Goal: Check status: Check status

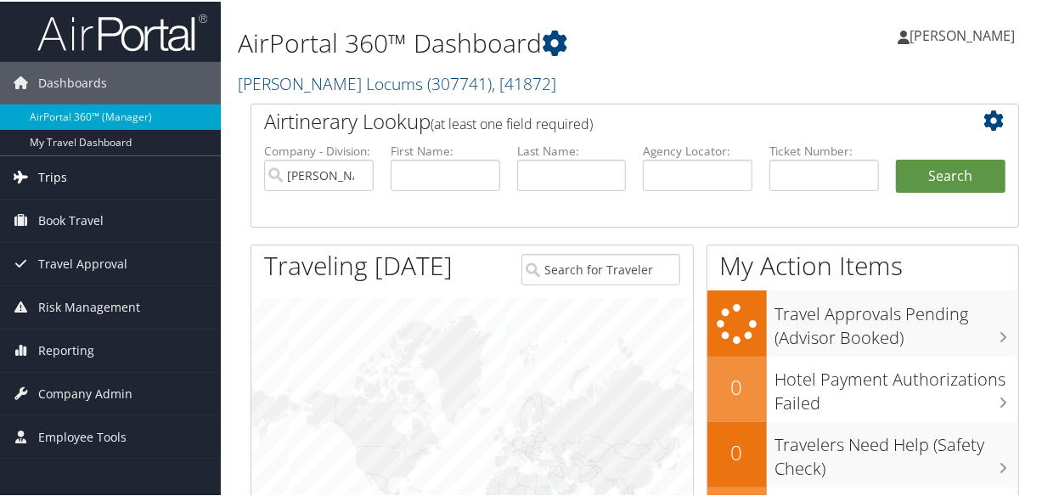
click at [72, 179] on link "Trips" at bounding box center [110, 176] width 221 height 42
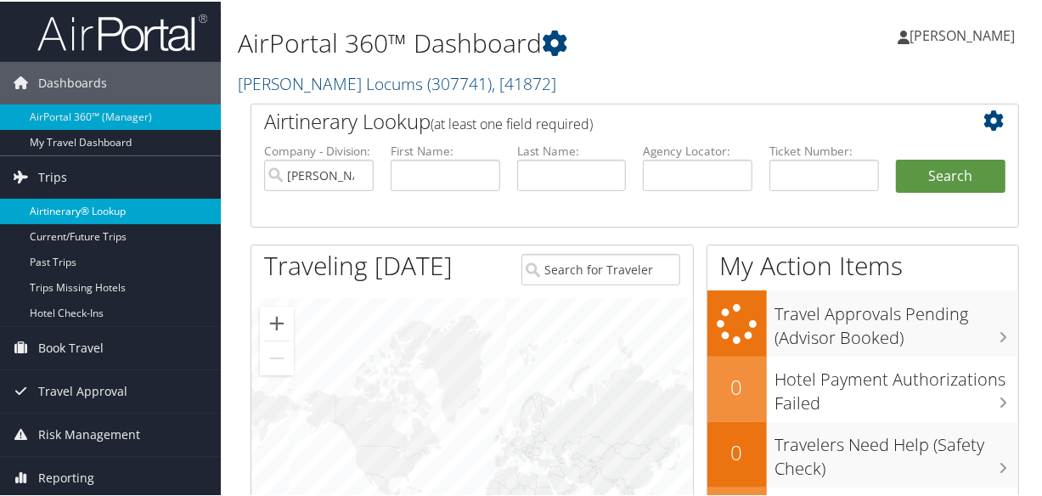
click at [93, 200] on link "Airtinerary® Lookup" at bounding box center [110, 209] width 221 height 25
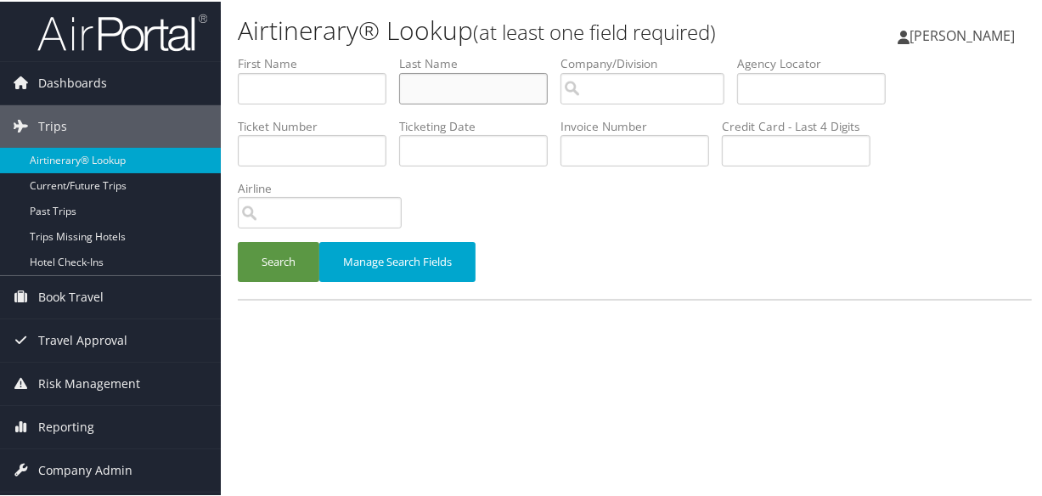
click at [457, 88] on input "text" at bounding box center [473, 86] width 149 height 31
paste input "BEZANIS"
type input "BEZANIS"
click at [238, 240] on button "Search" at bounding box center [279, 260] width 82 height 40
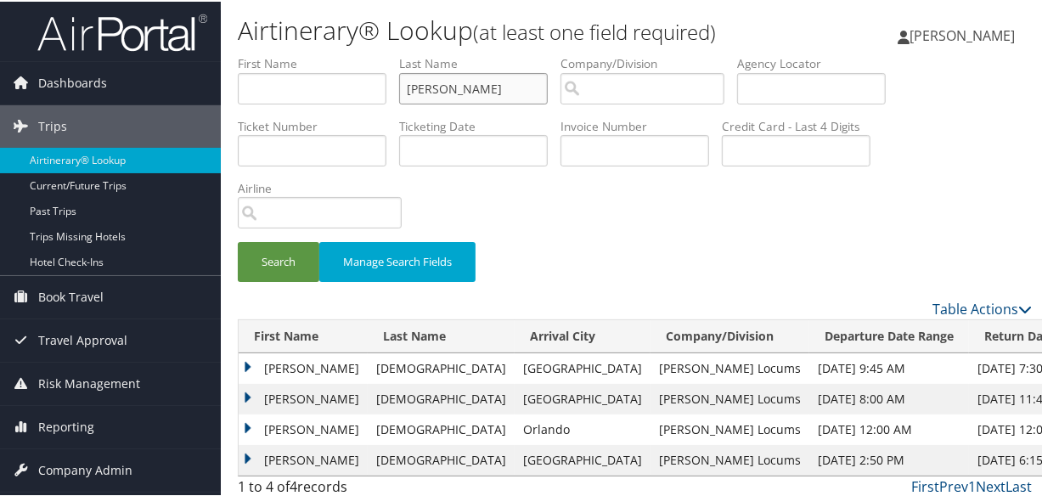
scroll to position [37, 0]
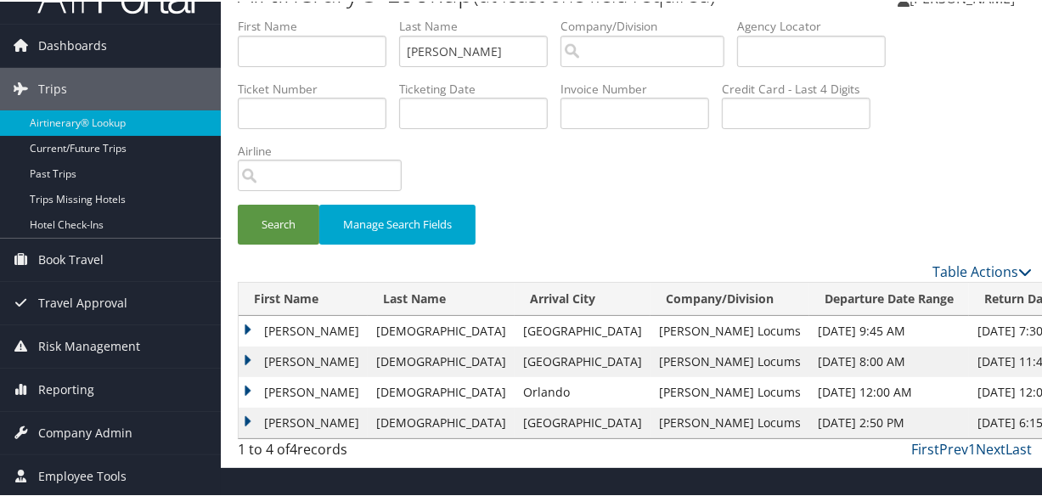
click at [247, 355] on td "Christine" at bounding box center [303, 360] width 129 height 31
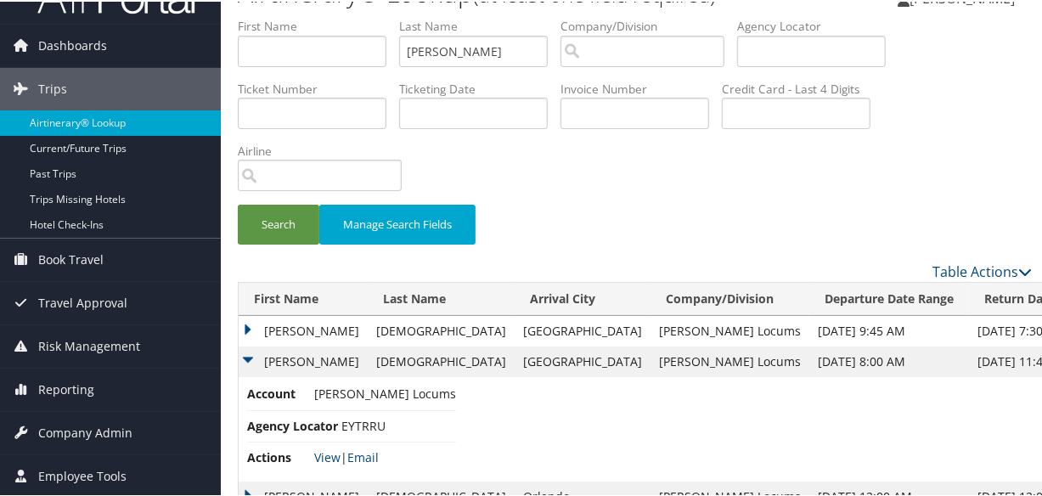
scroll to position [110, 0]
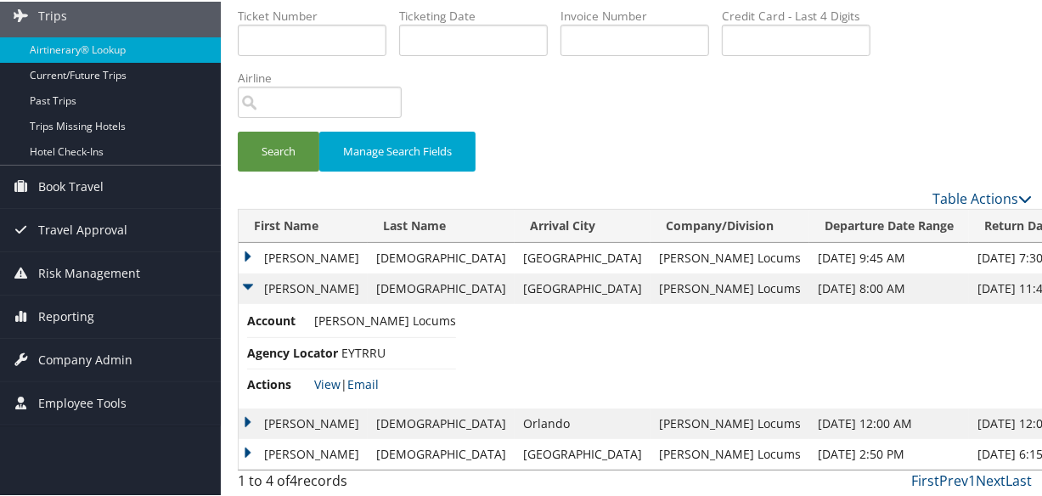
click at [248, 255] on td "Christine" at bounding box center [303, 256] width 129 height 31
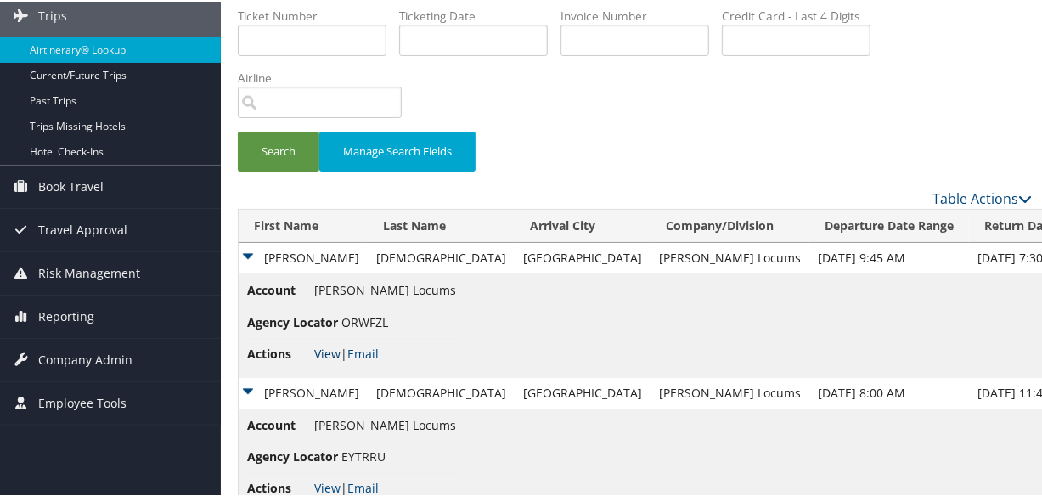
click at [331, 356] on link "View" at bounding box center [327, 352] width 26 height 16
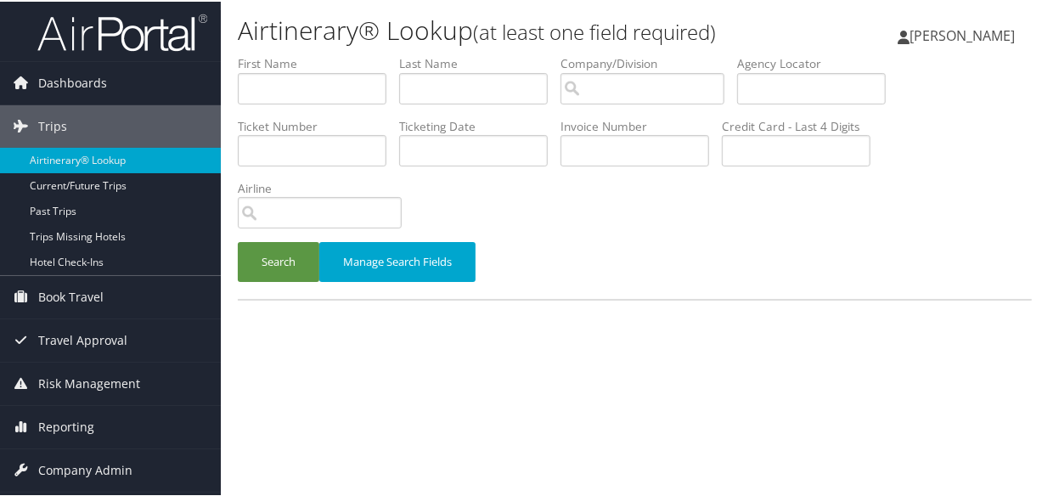
click at [664, 267] on div "Search Manage Search Fields" at bounding box center [634, 268] width 819 height 57
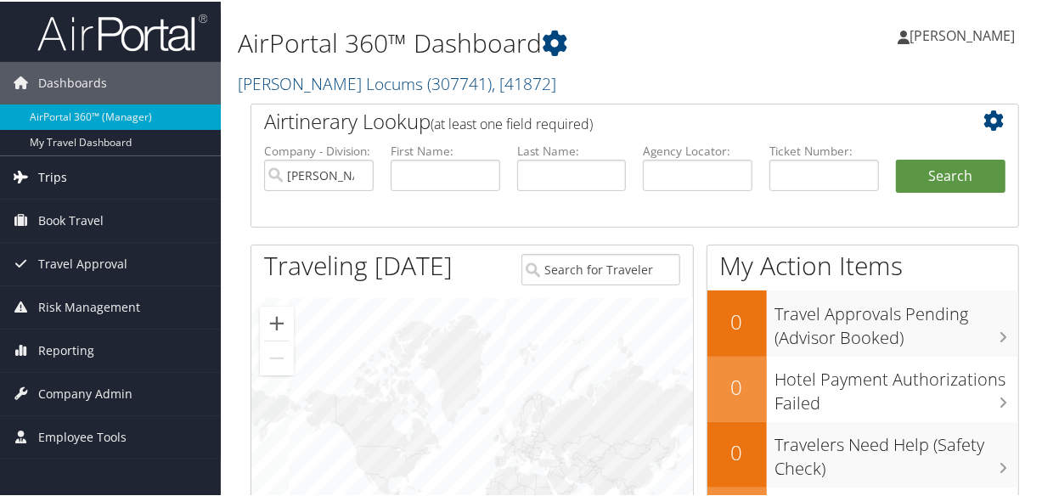
click at [48, 175] on span "Trips" at bounding box center [52, 176] width 29 height 42
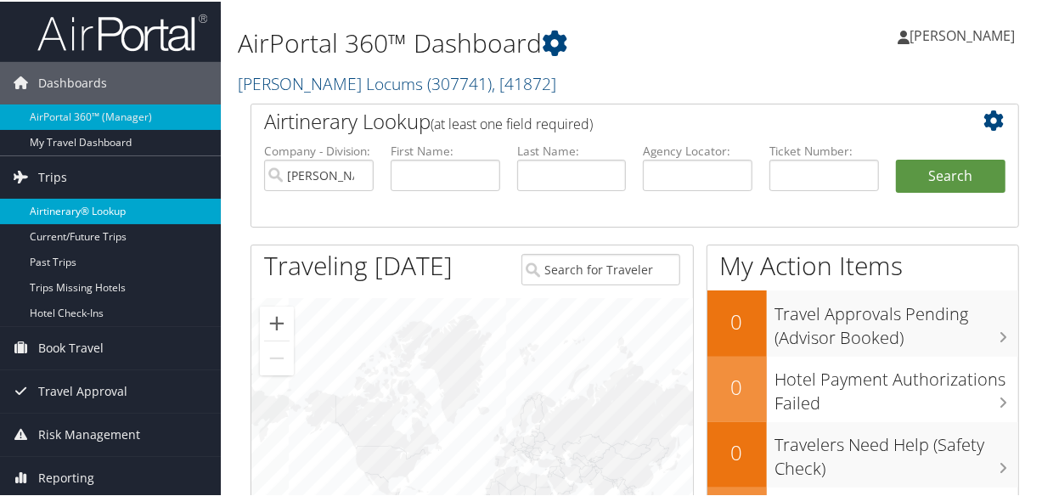
click at [85, 215] on link "Airtinerary® Lookup" at bounding box center [110, 209] width 221 height 25
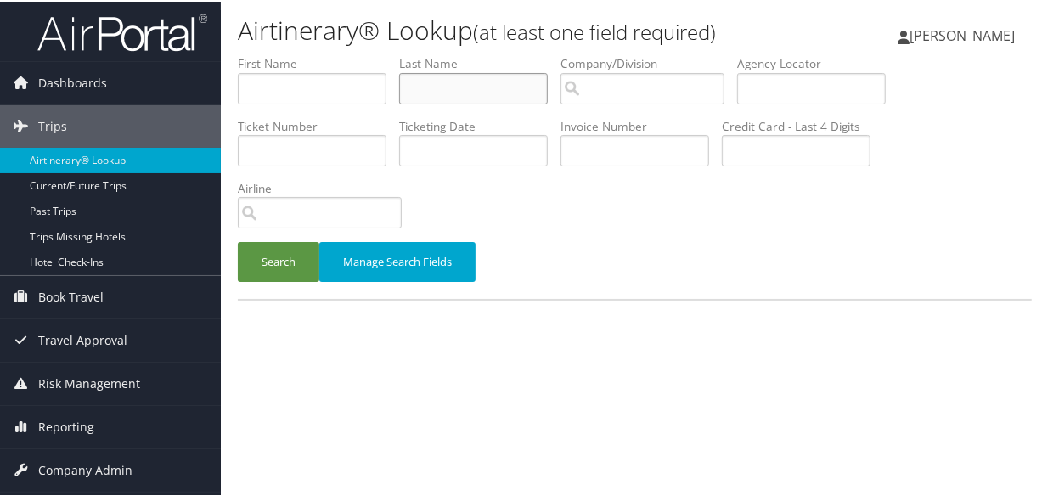
click at [436, 78] on input "text" at bounding box center [473, 86] width 149 height 31
click at [509, 83] on input "text" at bounding box center [473, 86] width 149 height 31
type input "takash"
click at [238, 240] on button "Search" at bounding box center [279, 260] width 82 height 40
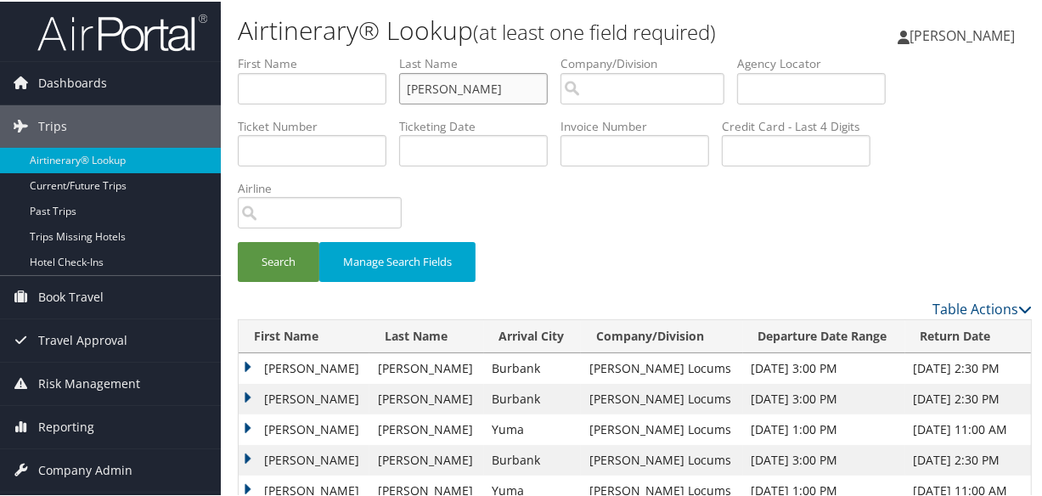
scroll to position [154, 0]
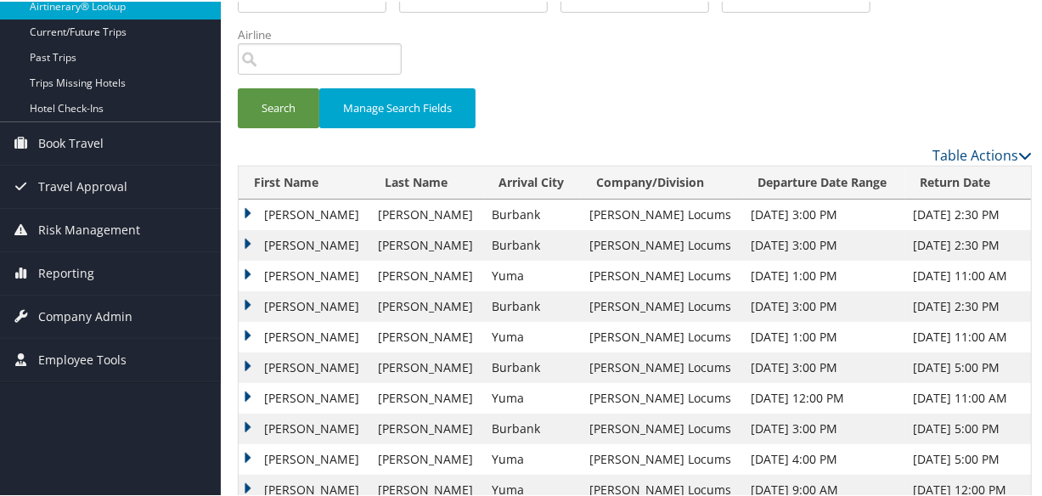
click at [246, 238] on td "Thomas" at bounding box center [304, 243] width 131 height 31
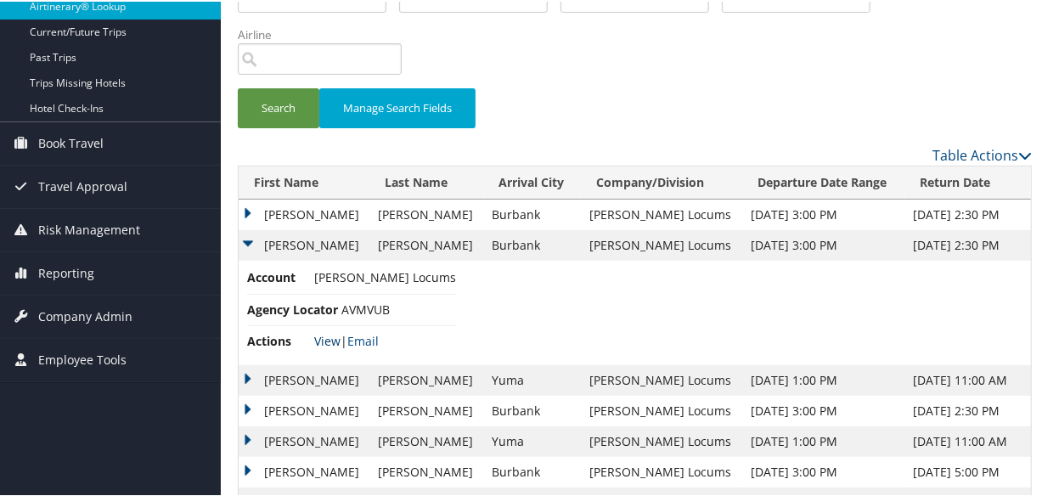
click at [322, 334] on link "View" at bounding box center [327, 339] width 26 height 16
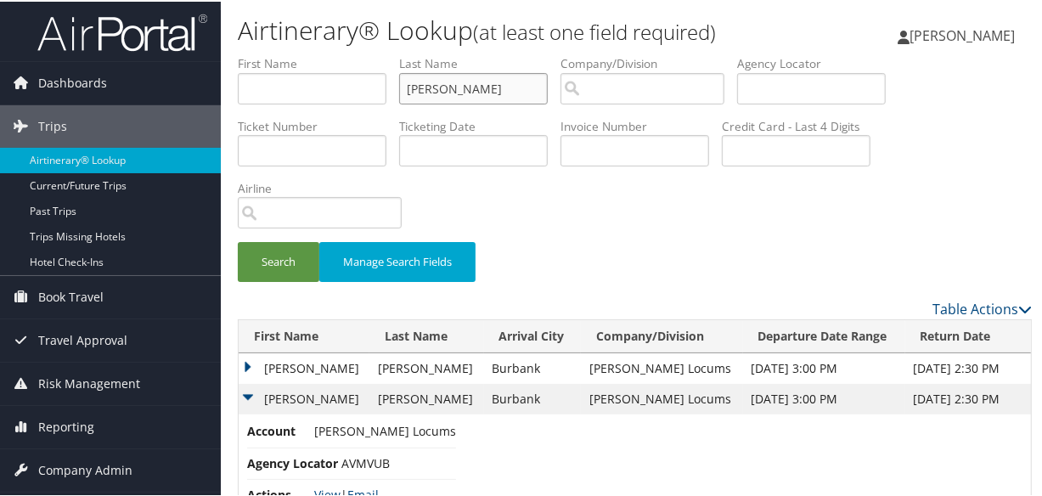
drag, startPoint x: 512, startPoint y: 93, endPoint x: 226, endPoint y: 91, distance: 286.2
click at [238, 91] on form "First Name Last Name takash Departure City Arrival City Company/Division Airpor…" at bounding box center [635, 175] width 794 height 244
paste input "SCHUBERT"
type input "SCHUBERT"
click at [238, 240] on button "Search" at bounding box center [279, 260] width 82 height 40
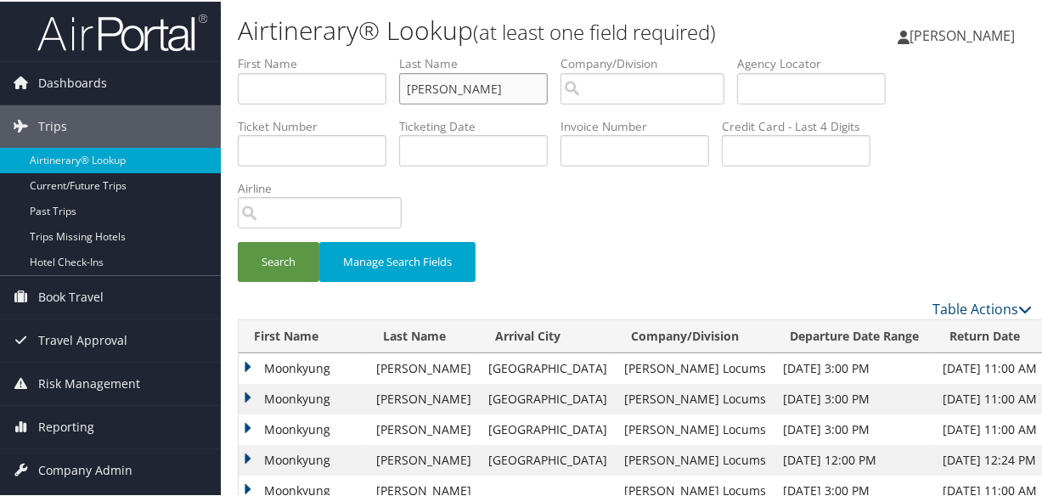
click at [412, 87] on input "SCHUBERT" at bounding box center [473, 86] width 149 height 31
click at [238, 240] on button "Search" at bounding box center [279, 260] width 82 height 40
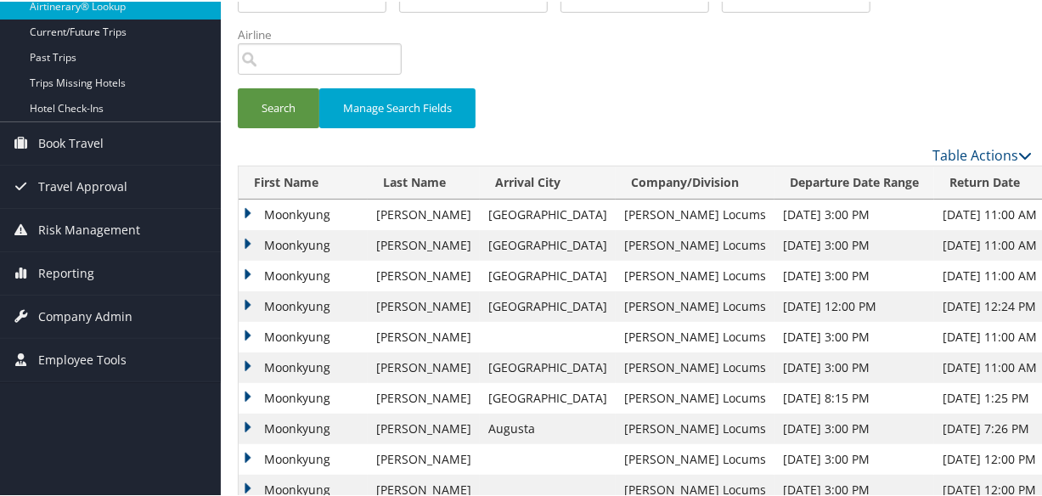
click at [246, 299] on td "Moonkyung" at bounding box center [303, 305] width 129 height 31
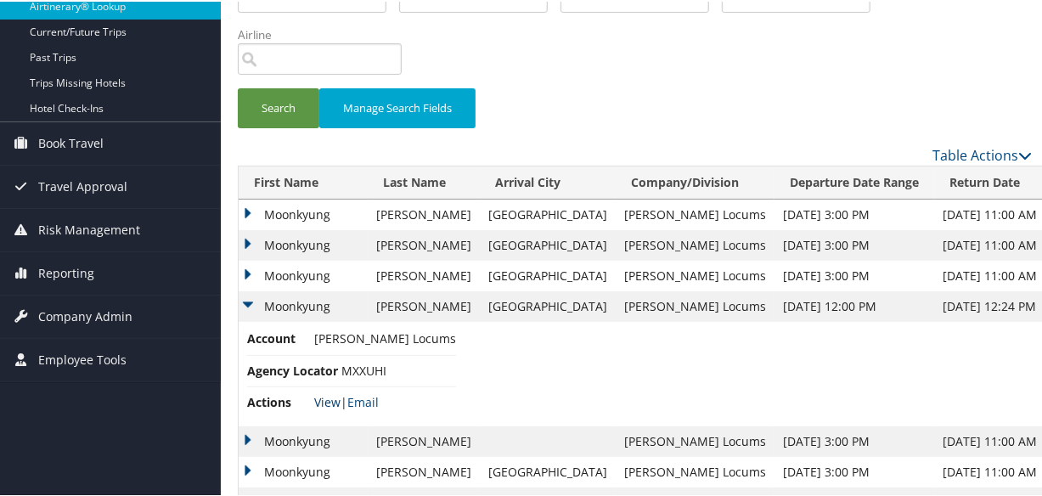
click at [331, 400] on link "View" at bounding box center [327, 400] width 26 height 16
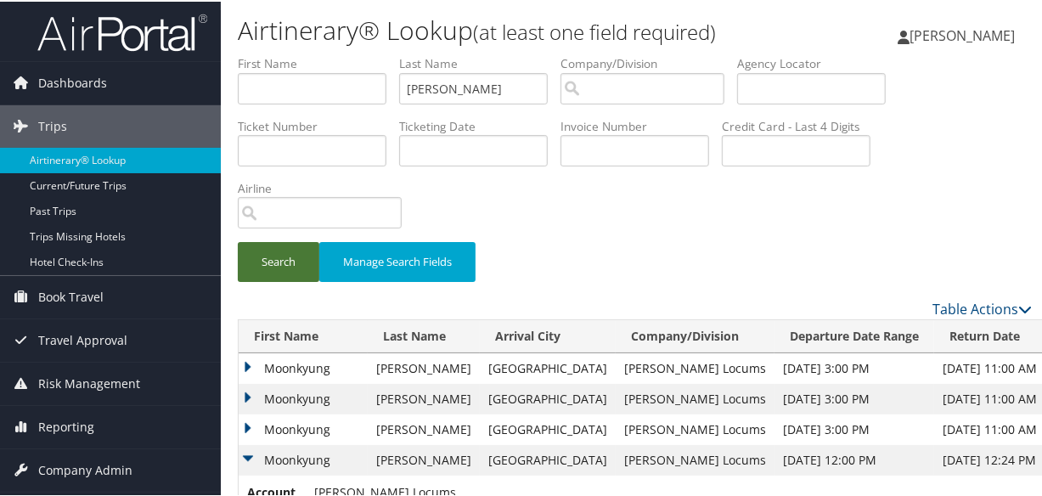
click at [297, 267] on button "Search" at bounding box center [279, 260] width 82 height 40
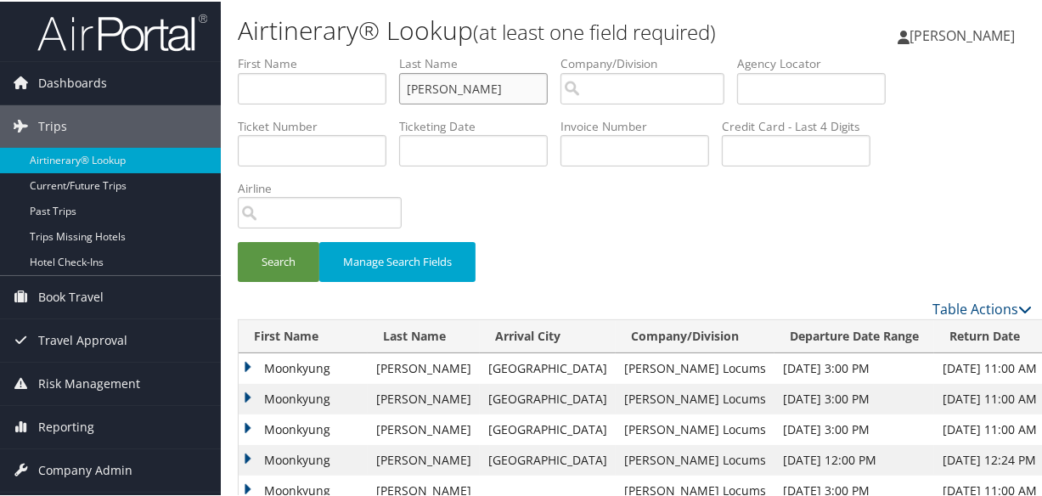
drag, startPoint x: 498, startPoint y: 84, endPoint x: 225, endPoint y: 82, distance: 273.4
click at [238, 82] on form "First Name Last Name SCHUBERT Departure City Arrival City Company/Division Airp…" at bounding box center [635, 175] width 794 height 244
paste input "SCHNELLER"
click at [238, 240] on button "Search" at bounding box center [279, 260] width 82 height 40
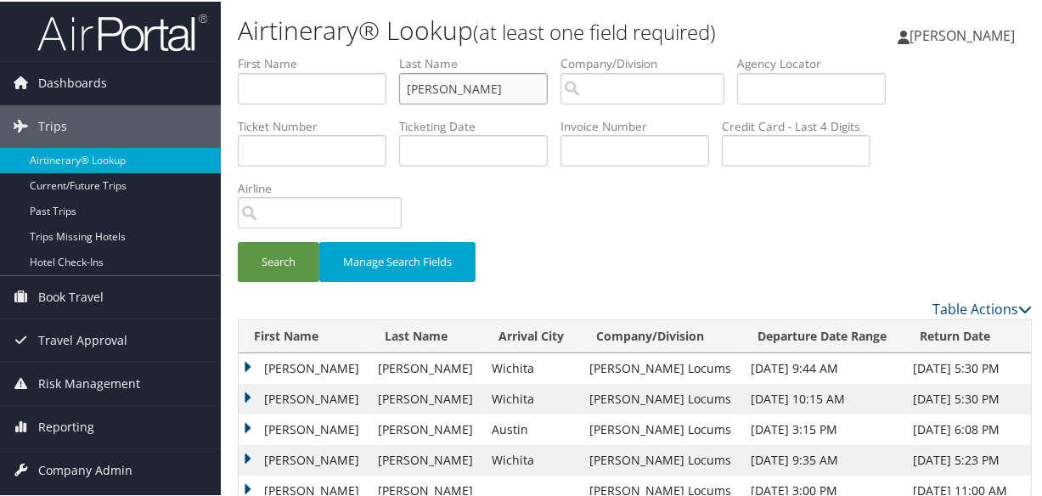
scroll to position [37, 0]
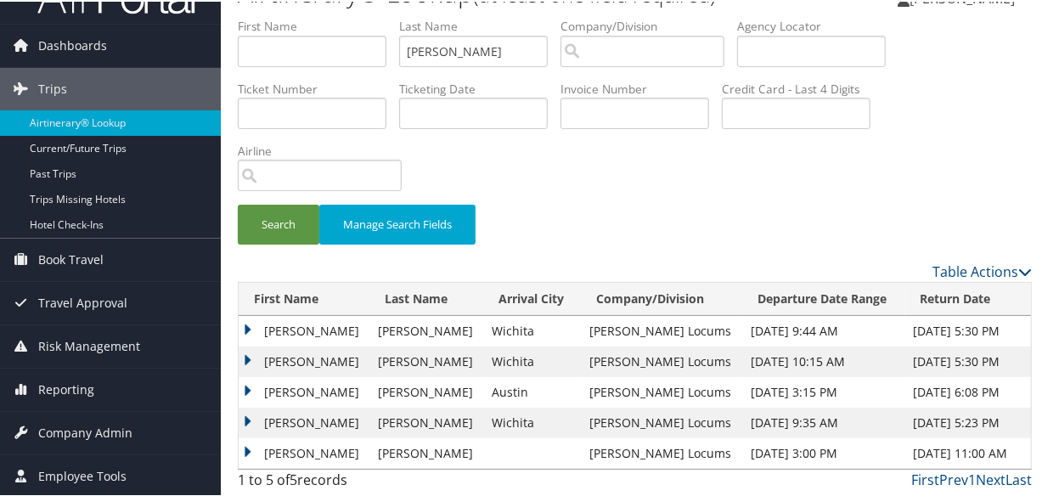
click at [248, 357] on td "Christopher" at bounding box center [304, 360] width 131 height 31
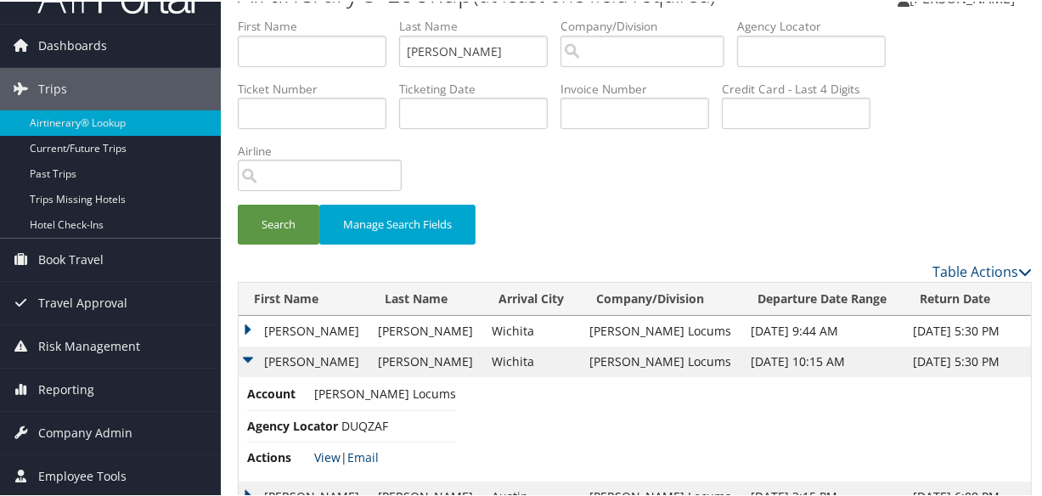
click at [325, 452] on link "View" at bounding box center [327, 456] width 26 height 16
drag, startPoint x: 494, startPoint y: 45, endPoint x: 245, endPoint y: 48, distance: 249.7
click at [245, 16] on ul "First Name Last Name SCHNELLER Departure City Arrival City Company/Division Air…" at bounding box center [635, 16] width 794 height 0
paste input "ROSEN"
type input "ROSEn"
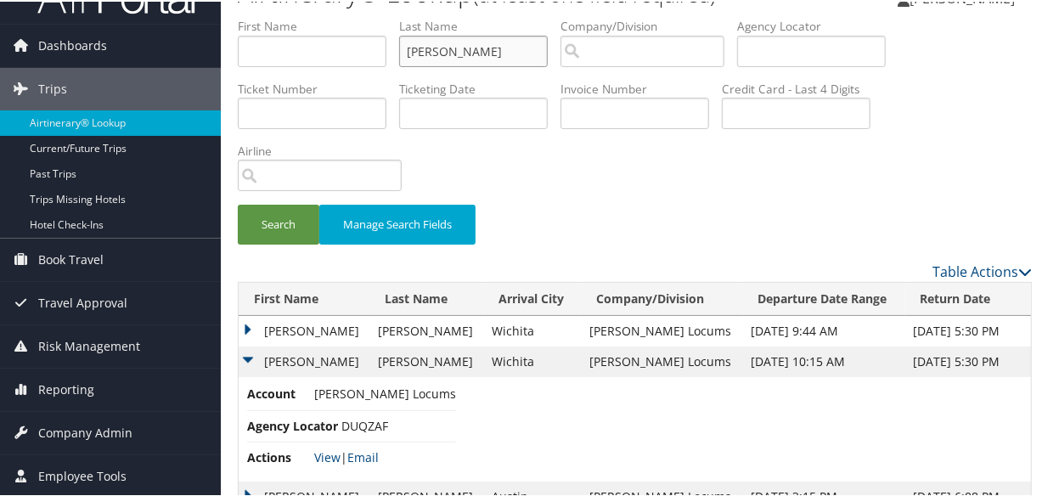
click at [238, 203] on button "Search" at bounding box center [279, 223] width 82 height 40
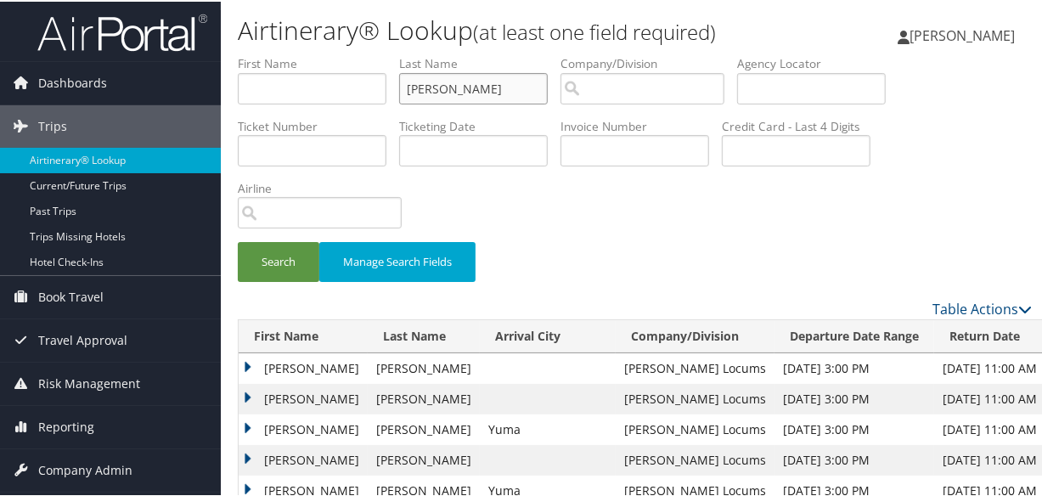
scroll to position [231, 0]
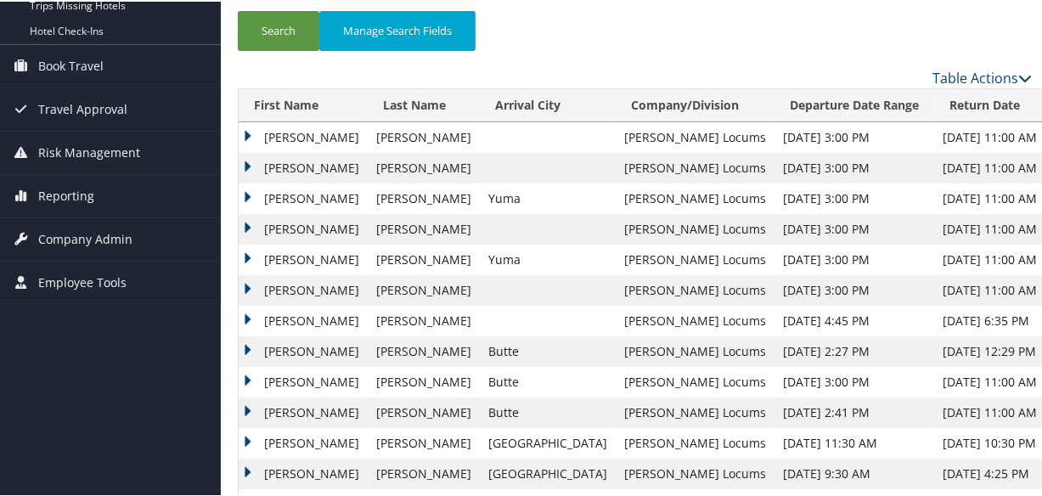
click at [241, 189] on td "Joseph" at bounding box center [303, 197] width 129 height 31
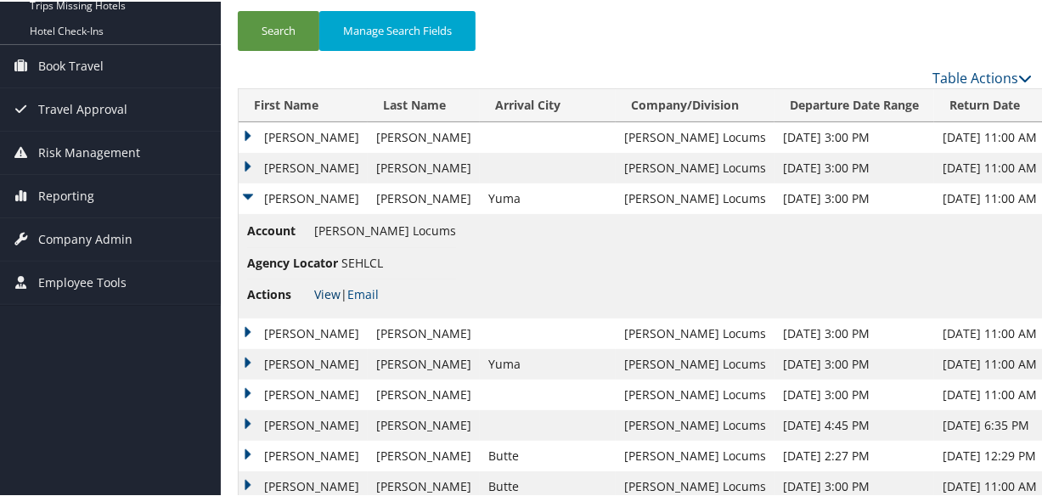
click at [324, 289] on link "View" at bounding box center [327, 292] width 26 height 16
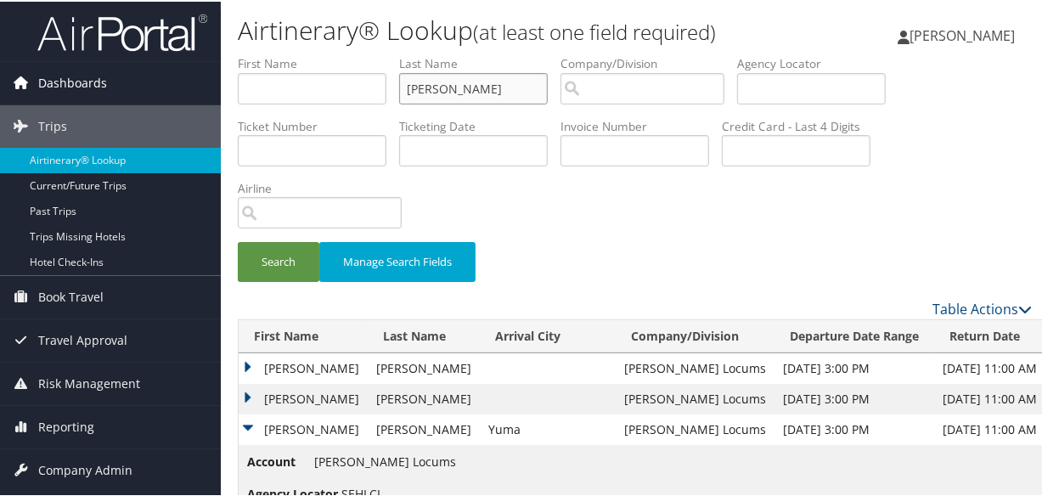
drag, startPoint x: 507, startPoint y: 91, endPoint x: 136, endPoint y: 86, distance: 371.1
paste input "NEYHART"
type input "NEYHART"
click at [238, 240] on button "Search" at bounding box center [279, 260] width 82 height 40
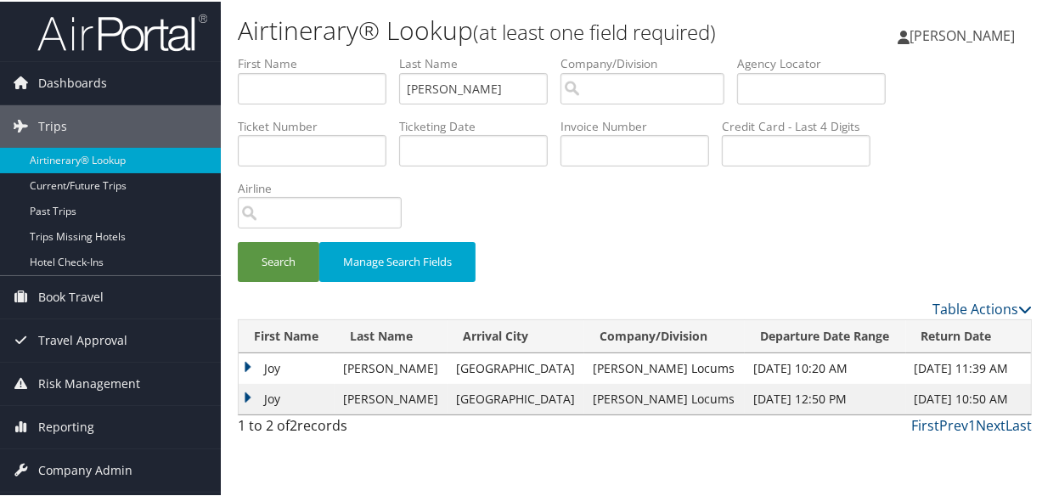
click at [243, 363] on td "Joy" at bounding box center [287, 367] width 96 height 31
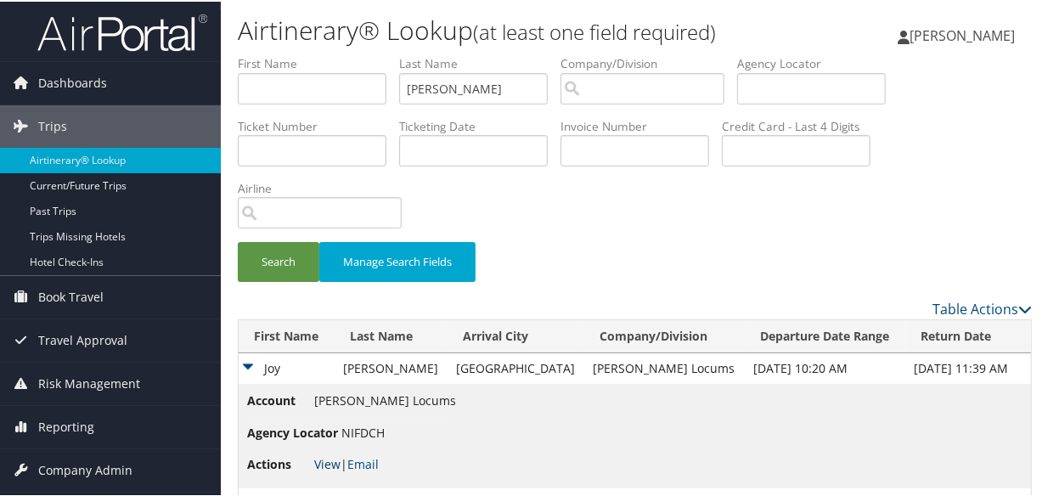
click at [330, 463] on link "View" at bounding box center [327, 462] width 26 height 16
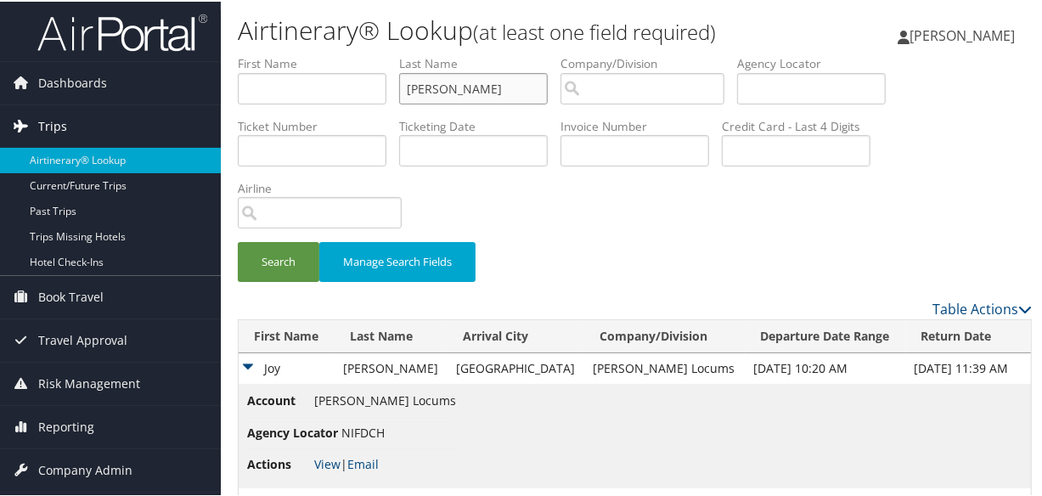
drag, startPoint x: 502, startPoint y: 90, endPoint x: 97, endPoint y: 124, distance: 406.5
click at [93, 127] on div "Dashboards AirPortal 360™ (Manager) My Travel Dashboard Trips Airtinerary® Look…" at bounding box center [524, 273] width 1049 height 547
paste input "NADLER"
type input "NADLER"
click at [238, 240] on button "Search" at bounding box center [279, 260] width 82 height 40
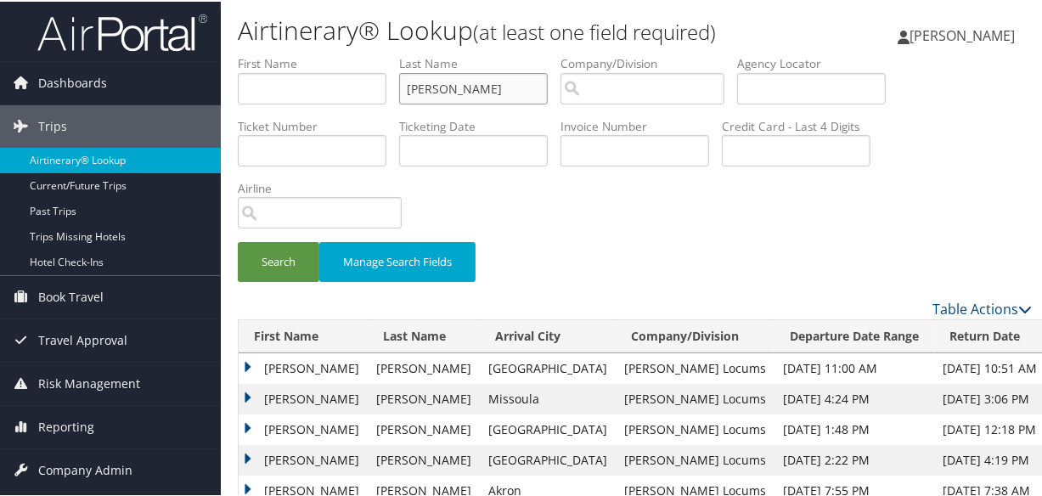
scroll to position [154, 0]
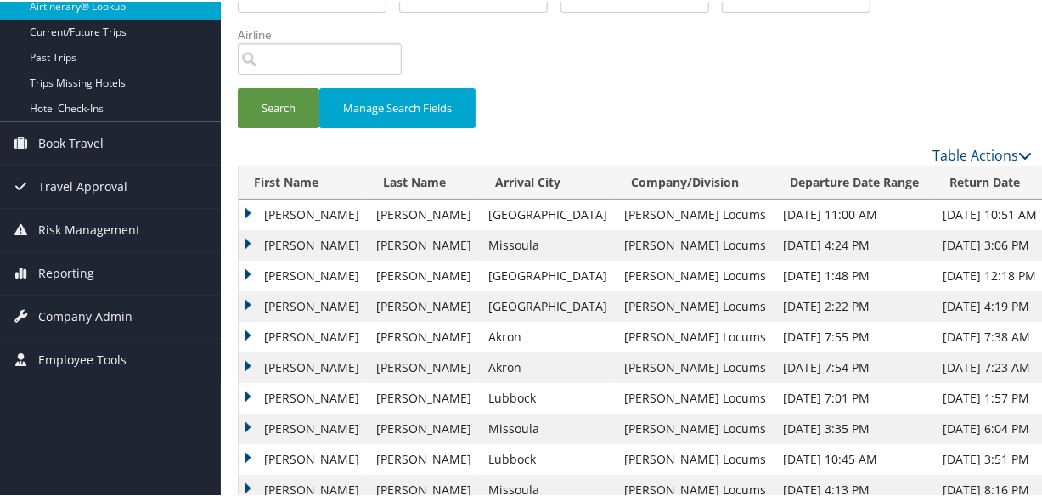
click at [248, 206] on td "Evan" at bounding box center [303, 213] width 129 height 31
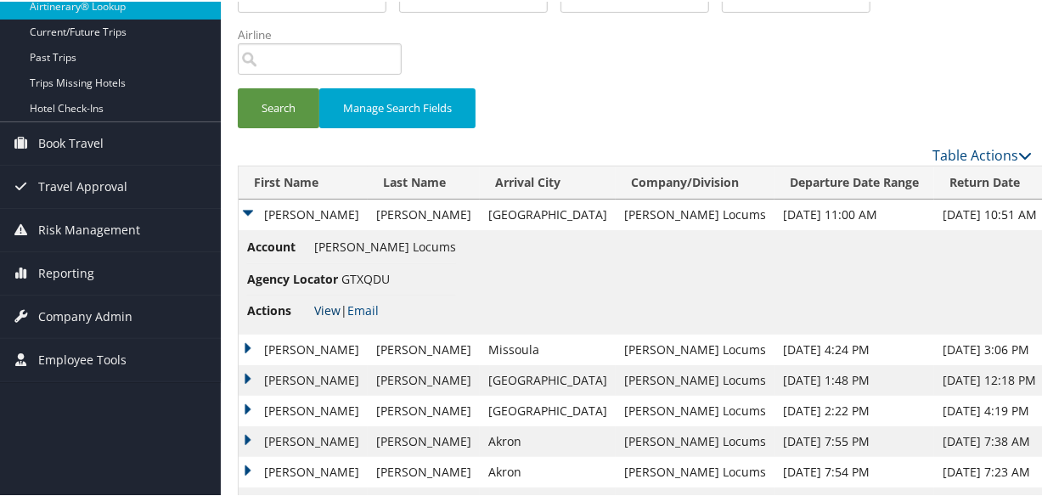
click at [328, 305] on link "View" at bounding box center [327, 309] width 26 height 16
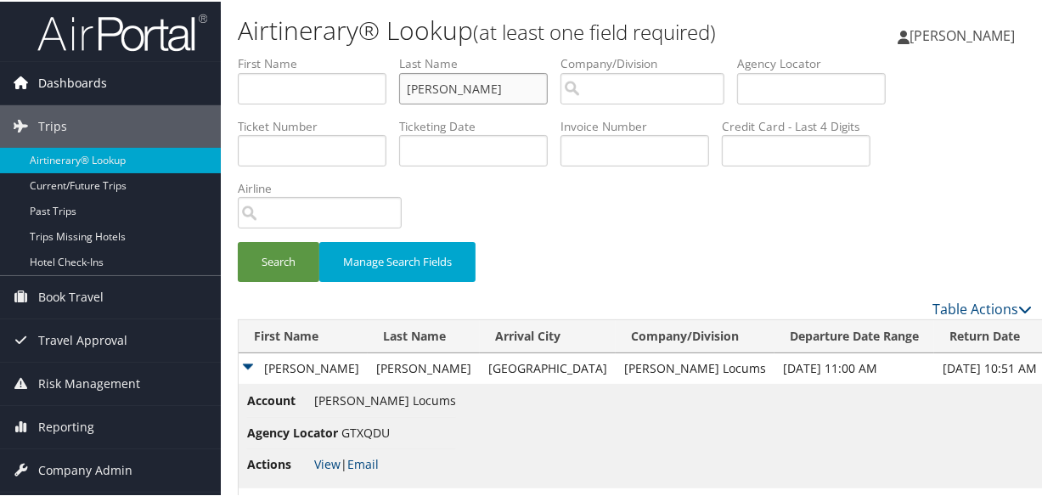
drag, startPoint x: 498, startPoint y: 85, endPoint x: 165, endPoint y: 96, distance: 333.9
click at [166, 96] on div "Dashboards AirPortal 360™ (Manager) My Travel Dashboard Trips Airtinerary® Look…" at bounding box center [524, 441] width 1049 height 883
paste input "MUSLEH"
type input "MUSLEH"
click at [238, 240] on button "Search" at bounding box center [279, 260] width 82 height 40
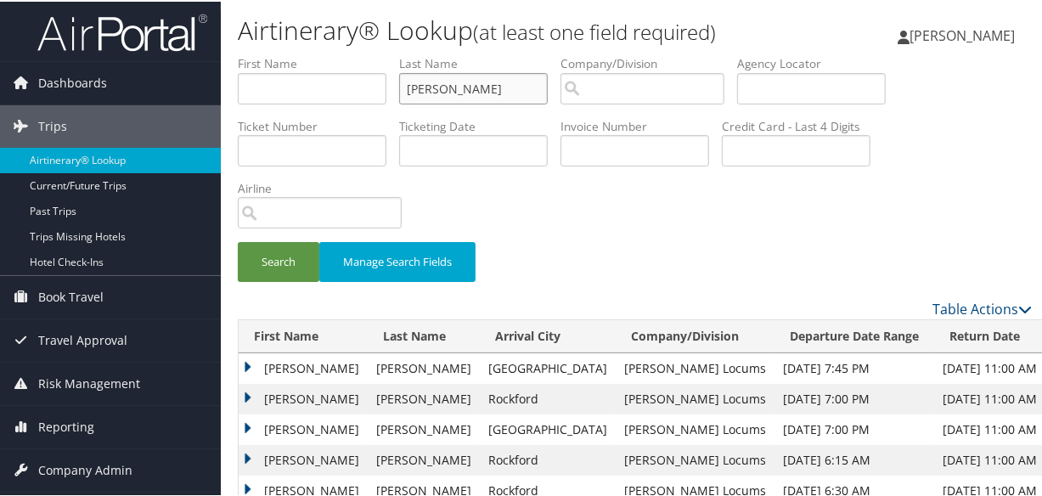
scroll to position [221, 0]
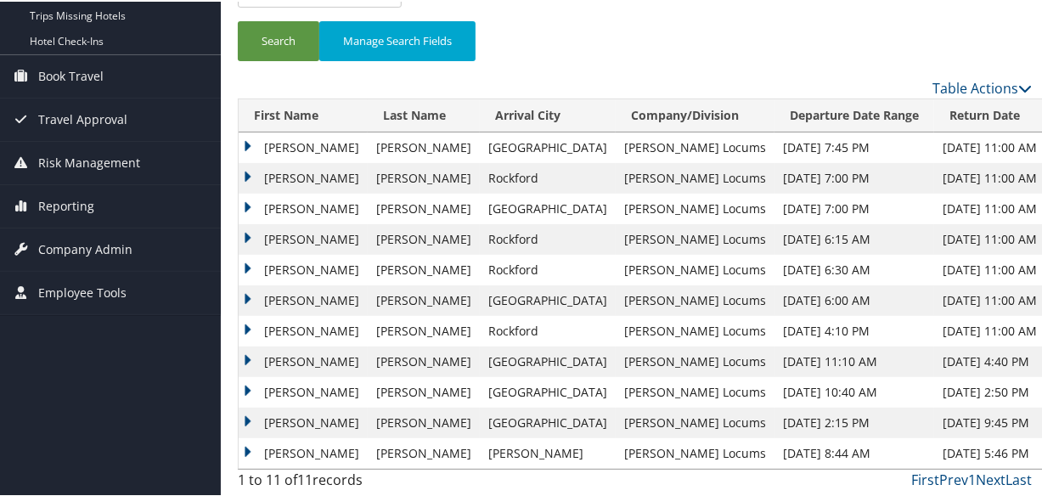
click at [246, 177] on td "Mustafa" at bounding box center [303, 176] width 129 height 31
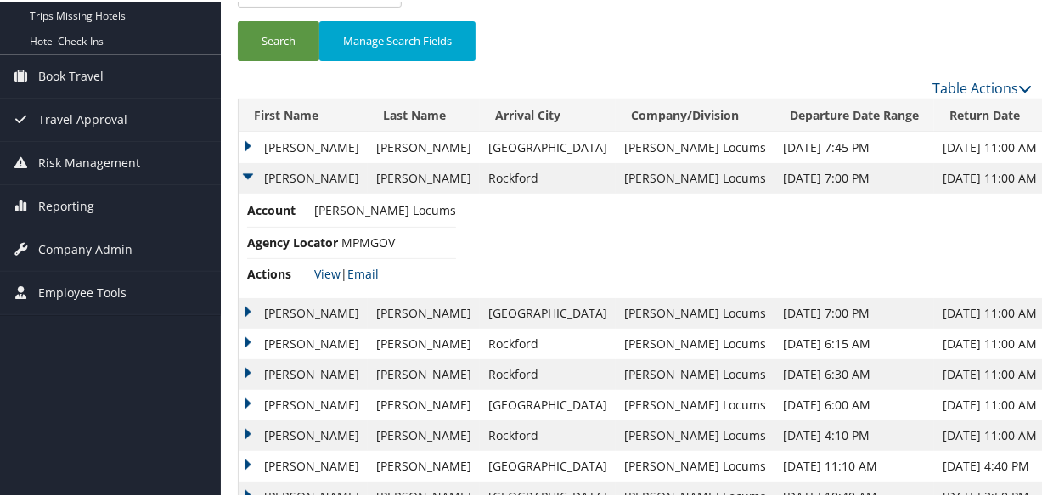
scroll to position [0, 0]
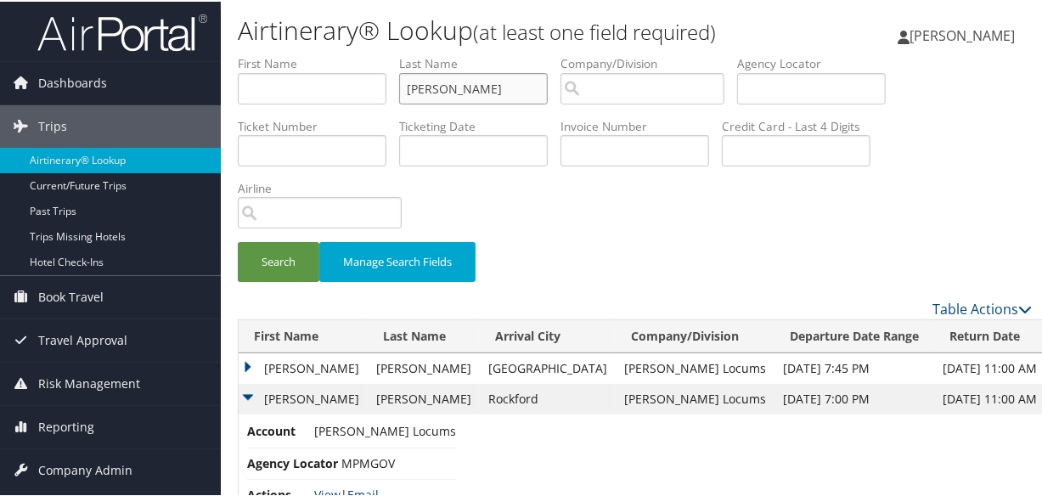
drag, startPoint x: 508, startPoint y: 90, endPoint x: 339, endPoint y: 93, distance: 169.0
click at [292, 53] on ul "First Name Last Name MUSLEH Departure City Arrival City Company/Division Airpor…" at bounding box center [635, 53] width 794 height 0
click at [327, 493] on link "View" at bounding box center [327, 493] width 26 height 16
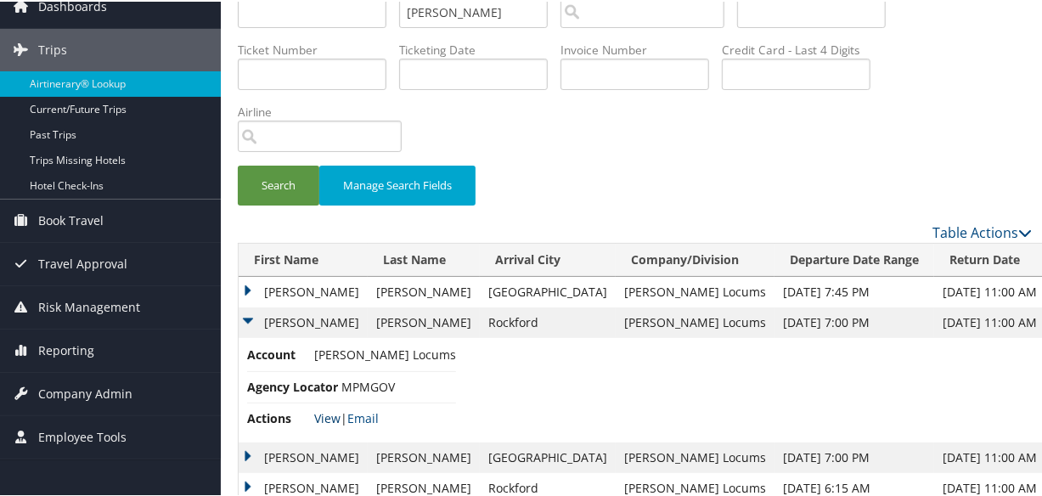
click at [330, 414] on link "View" at bounding box center [327, 416] width 26 height 16
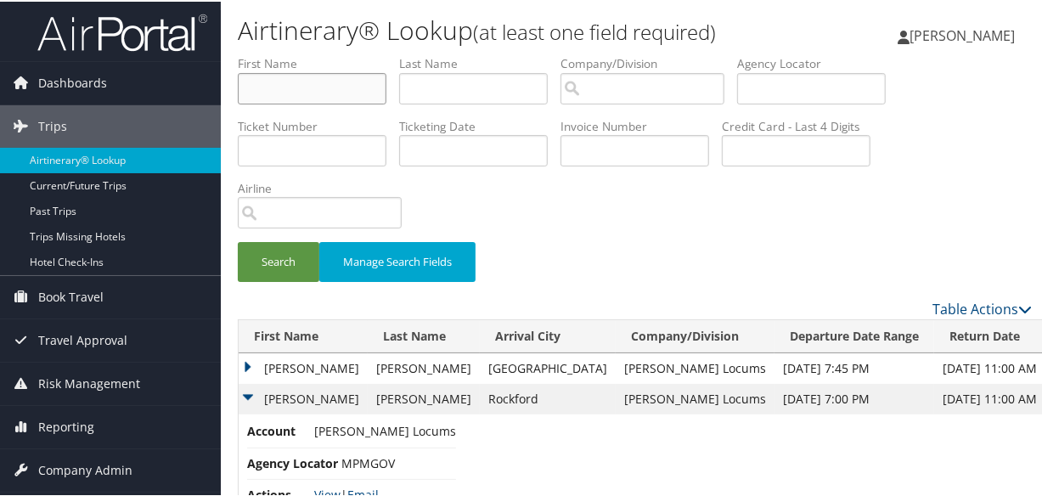
type input "MUSLEH"
paste input "MOSQUEDA"
type input "MOSQUEDA"
click at [238, 240] on button "Search" at bounding box center [279, 260] width 82 height 40
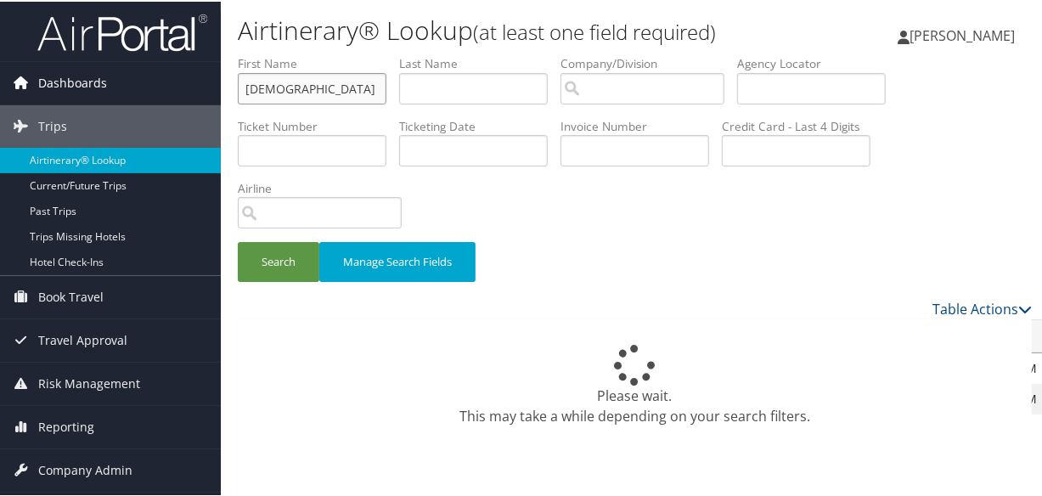
drag, startPoint x: 369, startPoint y: 86, endPoint x: 35, endPoint y: 87, distance: 334.6
click at [35, 87] on div "Dashboards AirPortal 360™ (Manager) My Travel Dashboard Trips Airtinerary® Look…" at bounding box center [524, 411] width 1049 height 822
click at [440, 85] on input "text" at bounding box center [473, 86] width 149 height 31
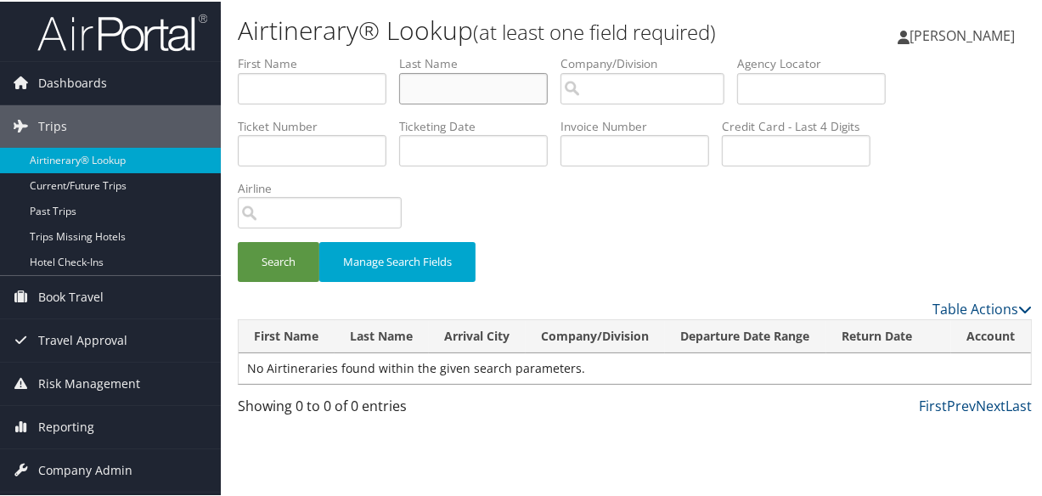
paste input "MOSQUEDA"
click at [408, 82] on input "MOSQUEDA" at bounding box center [473, 86] width 149 height 31
type input "MOSQUEDA"
click at [238, 240] on button "Search" at bounding box center [279, 260] width 82 height 40
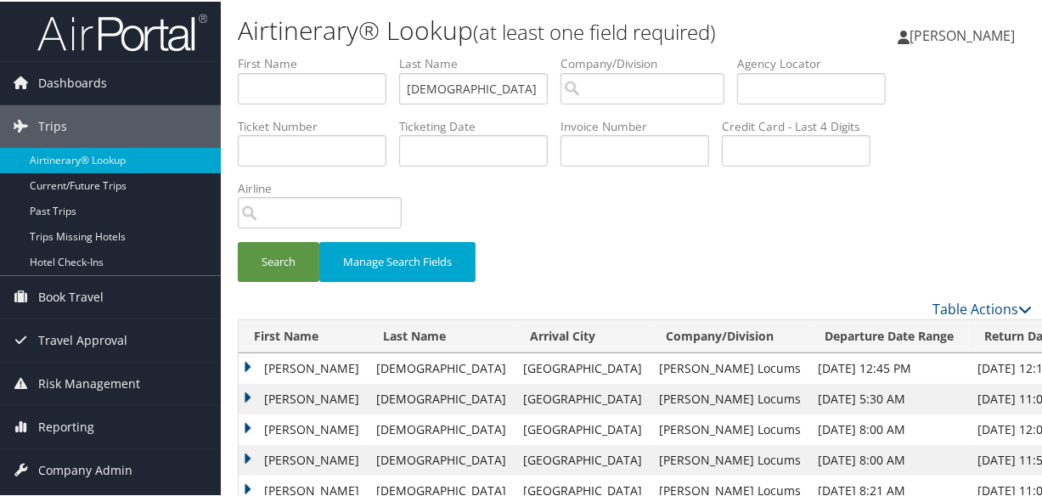
scroll to position [154, 0]
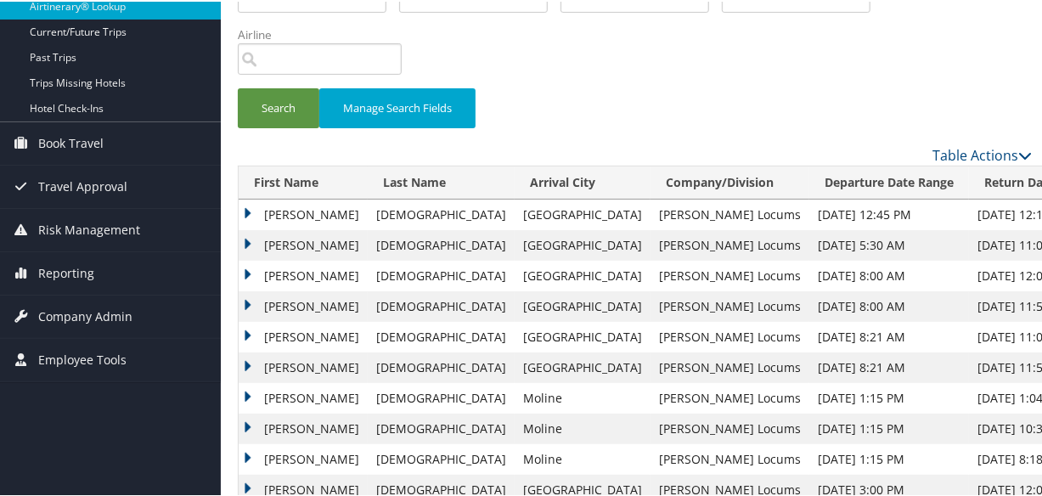
drag, startPoint x: 244, startPoint y: 238, endPoint x: 256, endPoint y: 247, distance: 15.8
click at [244, 238] on td "Eric" at bounding box center [303, 243] width 129 height 31
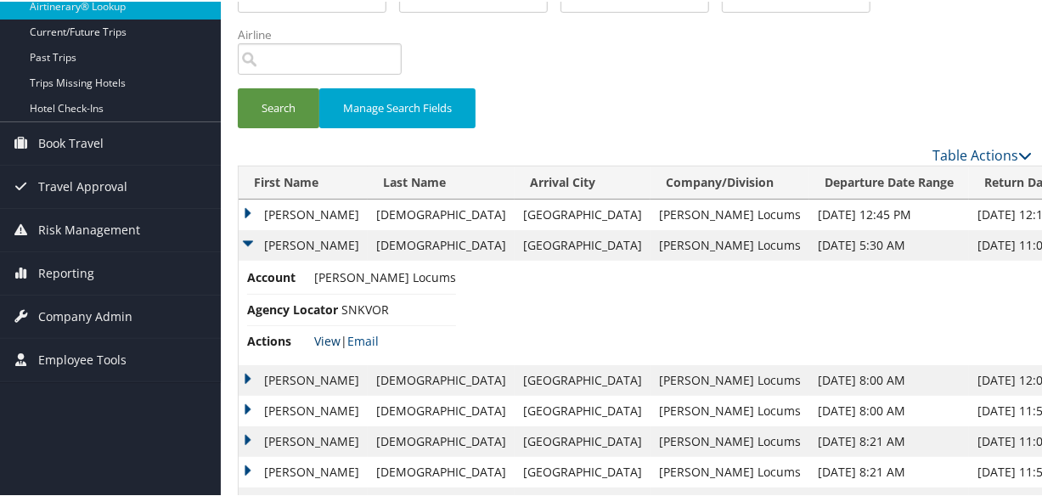
click at [321, 335] on link "View" at bounding box center [327, 339] width 26 height 16
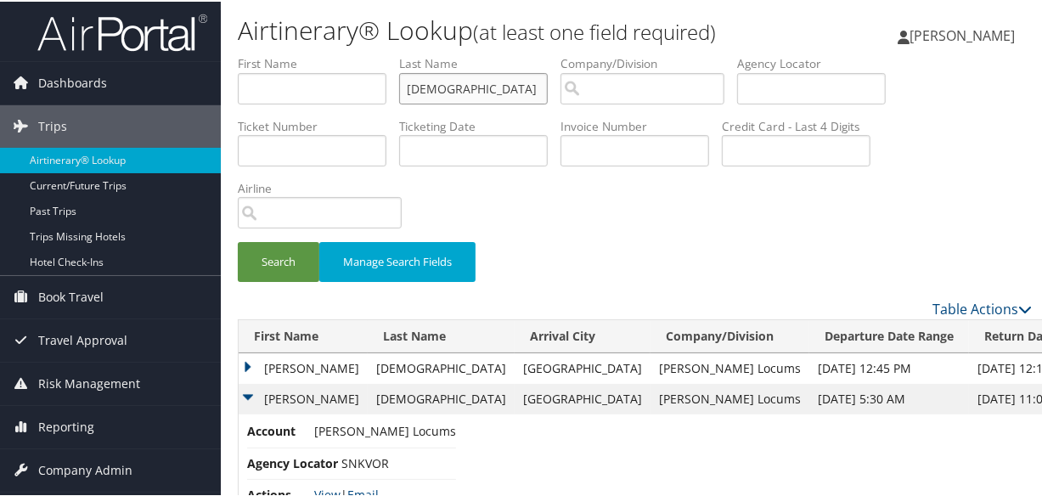
drag, startPoint x: 509, startPoint y: 95, endPoint x: 230, endPoint y: 96, distance: 278.5
click at [238, 96] on form "First Name Last Name MOSQUEDA Departure City Arrival City Company/Division Airp…" at bounding box center [635, 175] width 794 height 244
click at [238, 240] on button "Search" at bounding box center [279, 260] width 82 height 40
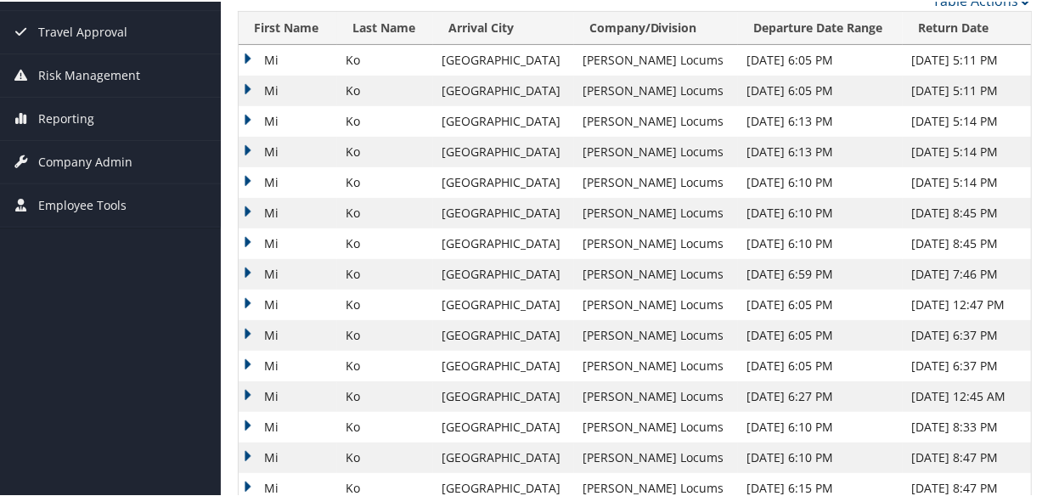
scroll to position [231, 0]
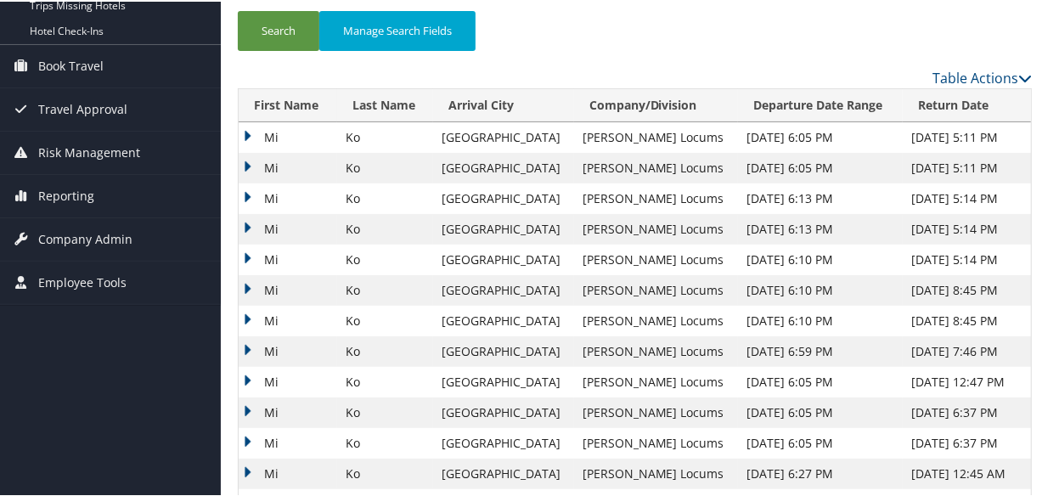
click at [239, 223] on td "Mi" at bounding box center [288, 227] width 99 height 31
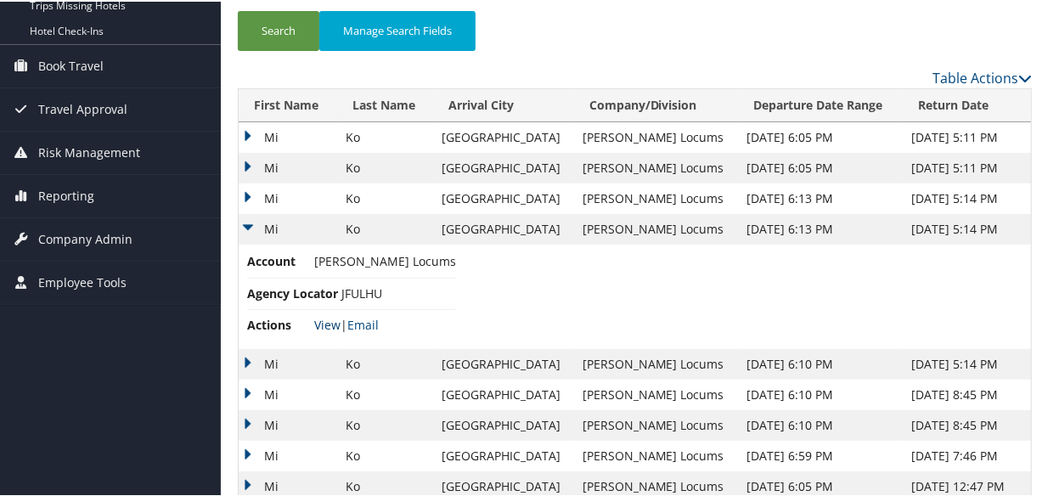
click at [319, 320] on link "View" at bounding box center [327, 323] width 26 height 16
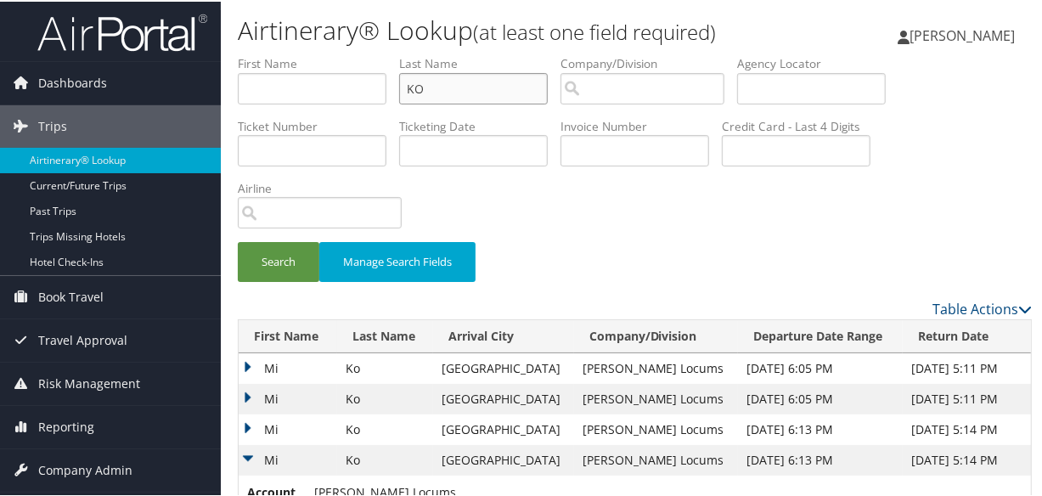
click at [505, 85] on input "KO" at bounding box center [473, 86] width 149 height 31
type input "K"
type input "mosqueda"
click at [238, 240] on button "Search" at bounding box center [279, 260] width 82 height 40
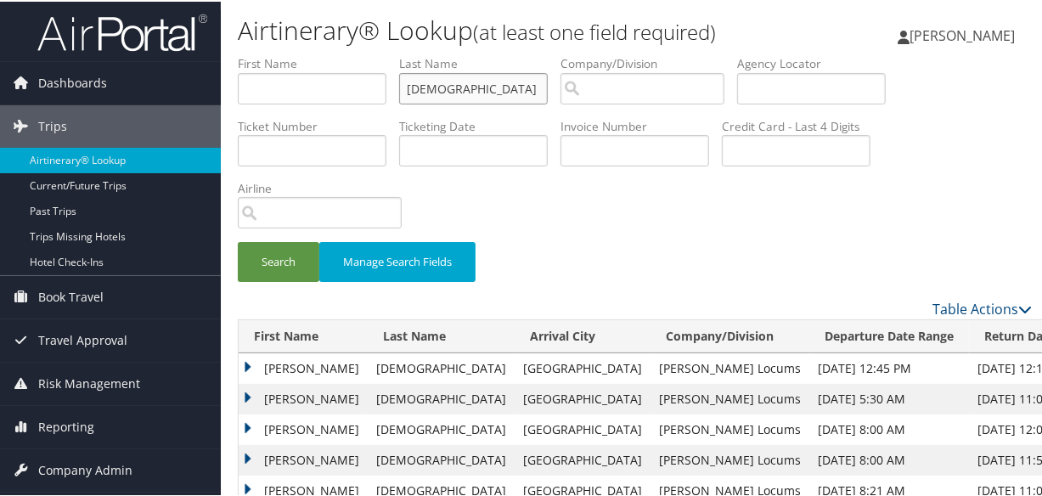
scroll to position [231, 0]
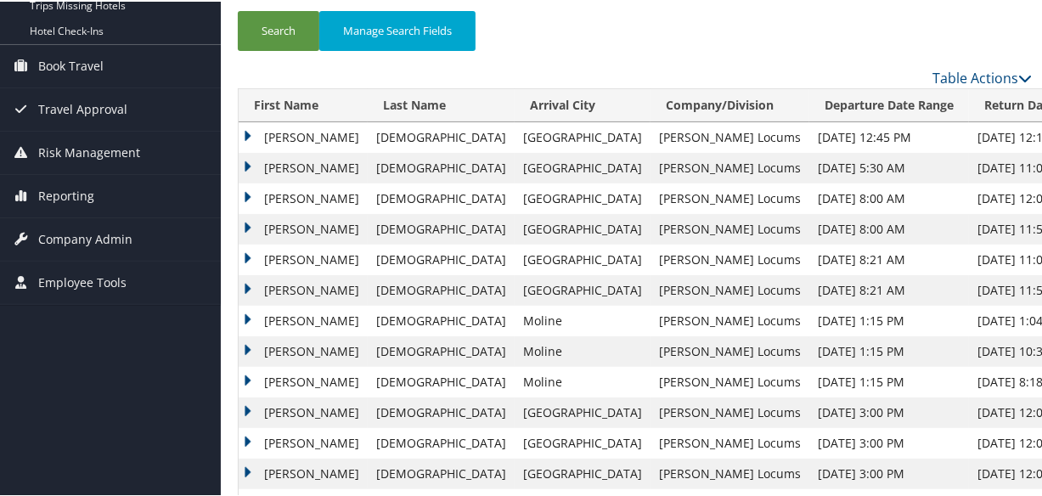
click at [242, 190] on td "Eric" at bounding box center [303, 197] width 129 height 31
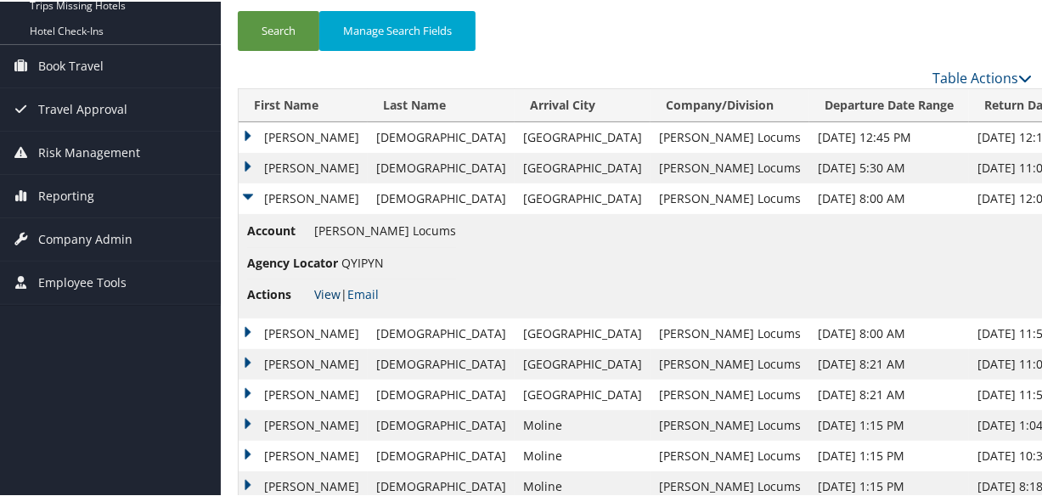
click at [321, 290] on link "View" at bounding box center [327, 292] width 26 height 16
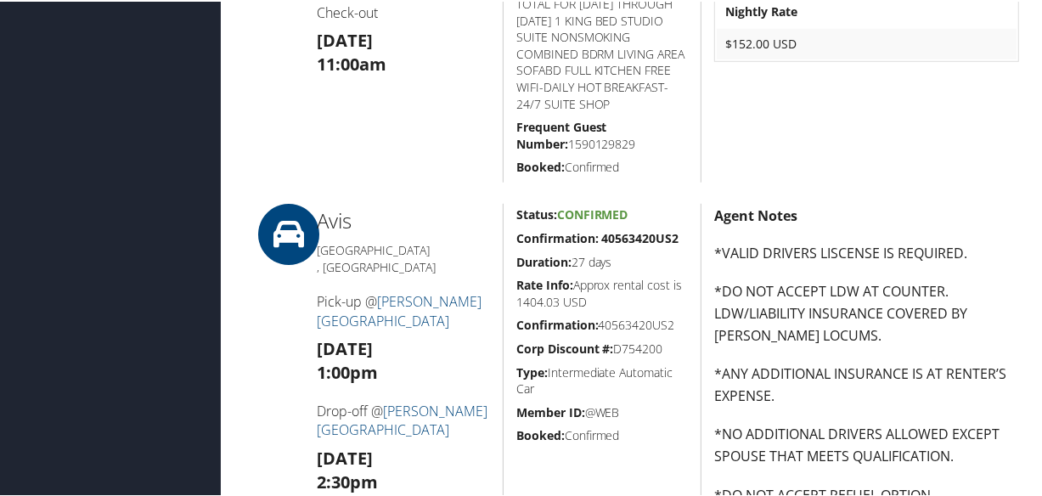
scroll to position [463, 0]
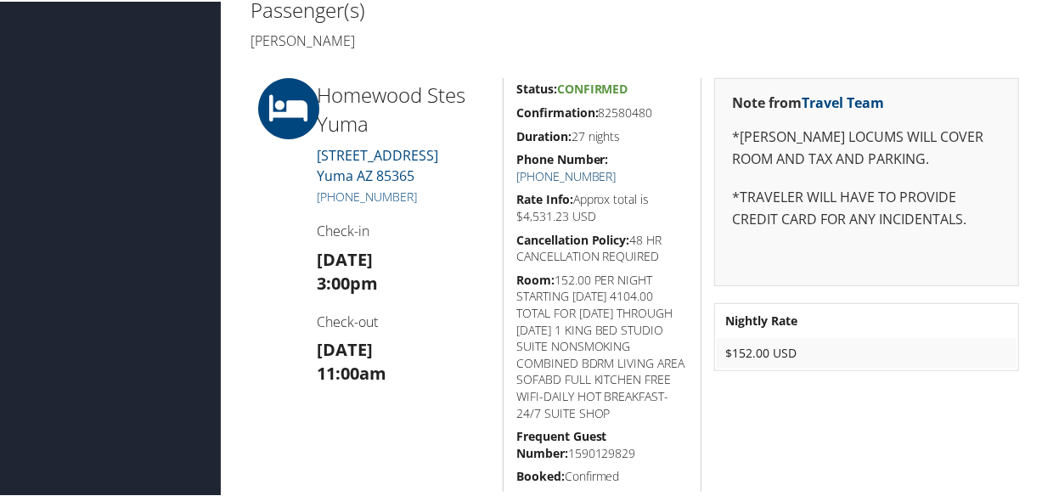
click at [617, 166] on link "[PHONE_NUMBER]" at bounding box center [566, 174] width 100 height 16
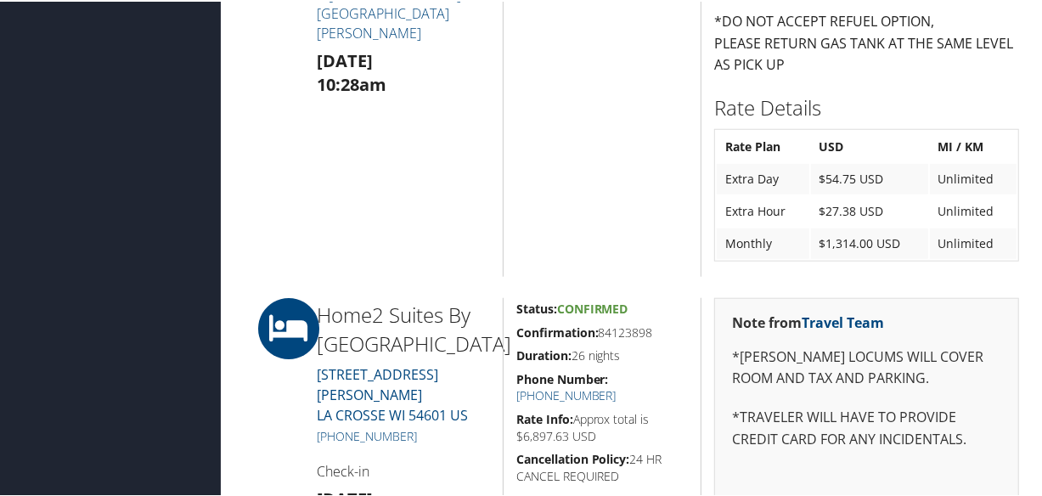
scroll to position [1080, 0]
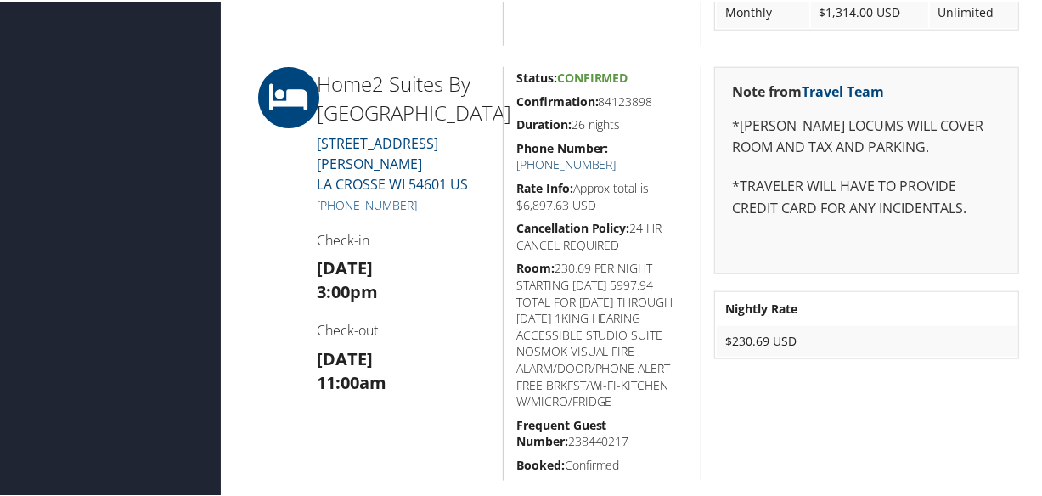
click at [617, 155] on link "+1 (608) 881-6666" at bounding box center [566, 163] width 100 height 16
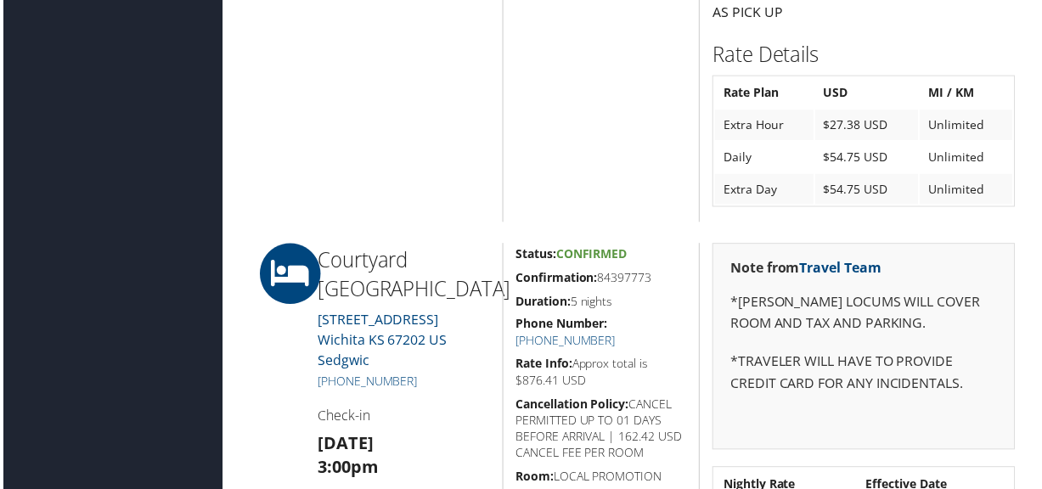
scroll to position [1783, 0]
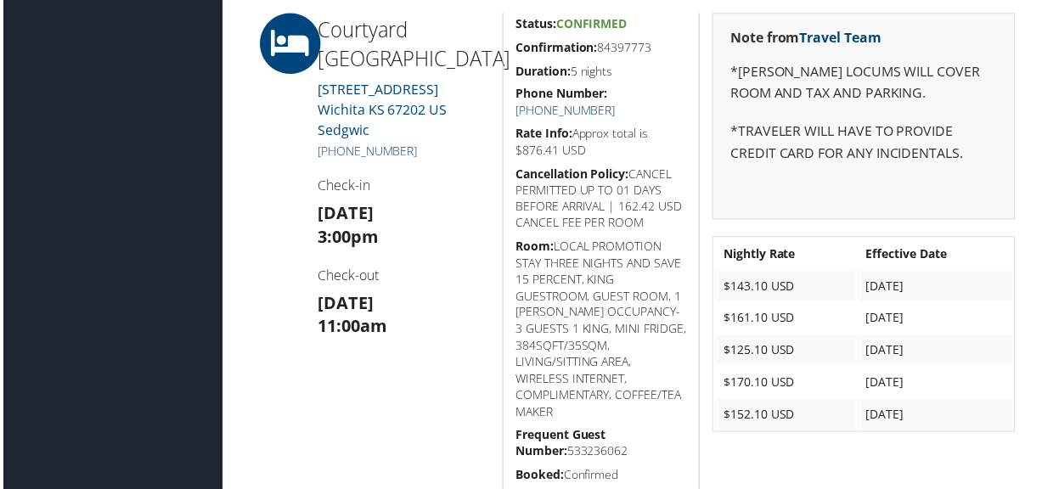
click at [617, 103] on link "+1 (316) 264-5300" at bounding box center [566, 111] width 100 height 16
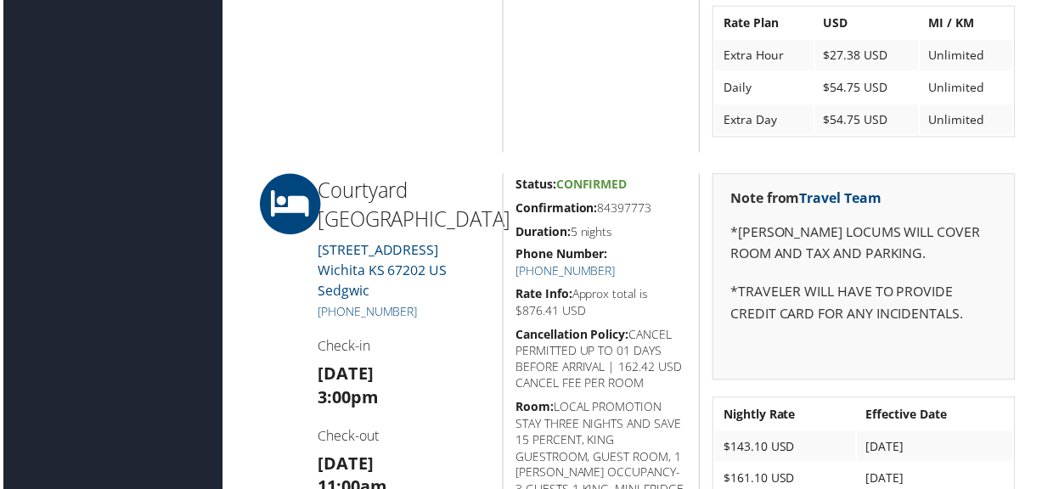
scroll to position [1775, 0]
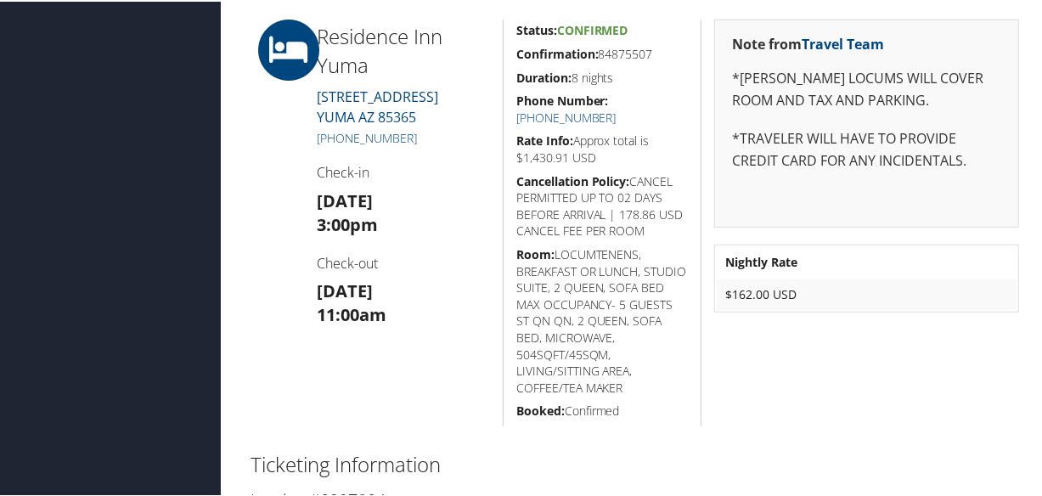
scroll to position [290, 0]
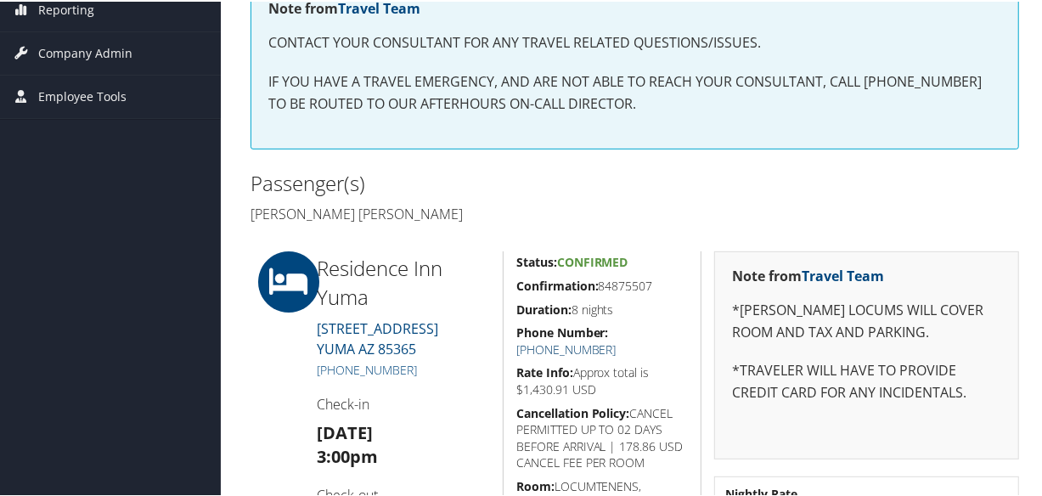
click at [617, 340] on link "[PHONE_NUMBER]" at bounding box center [566, 348] width 100 height 16
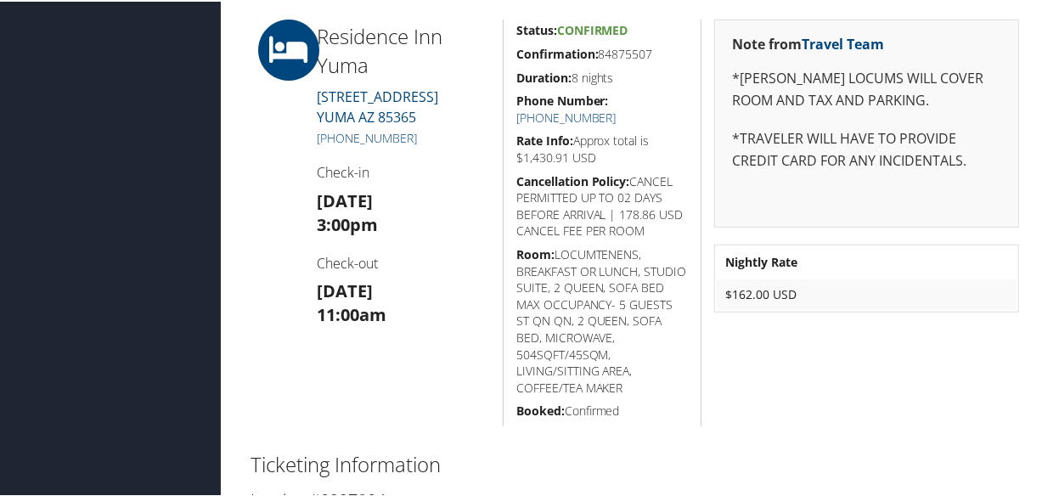
scroll to position [599, 0]
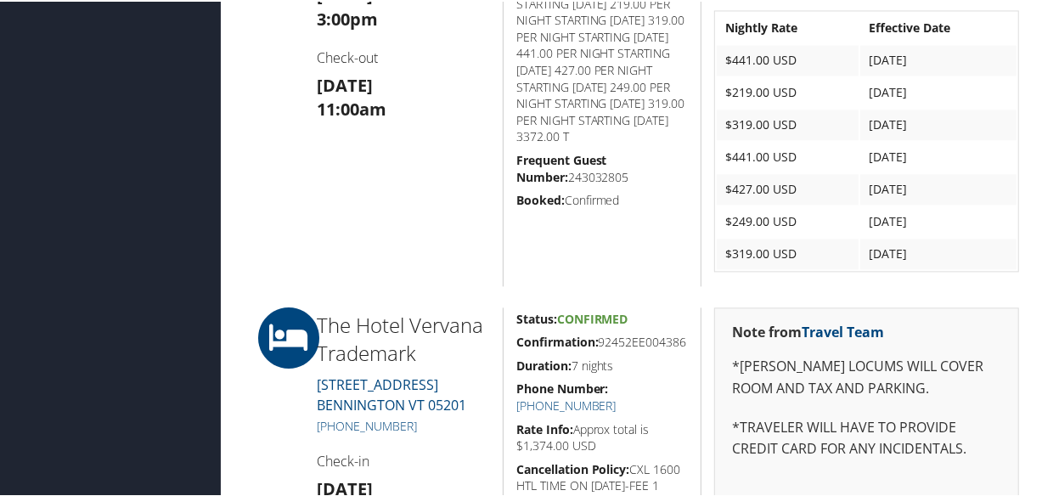
scroll to position [2322, 0]
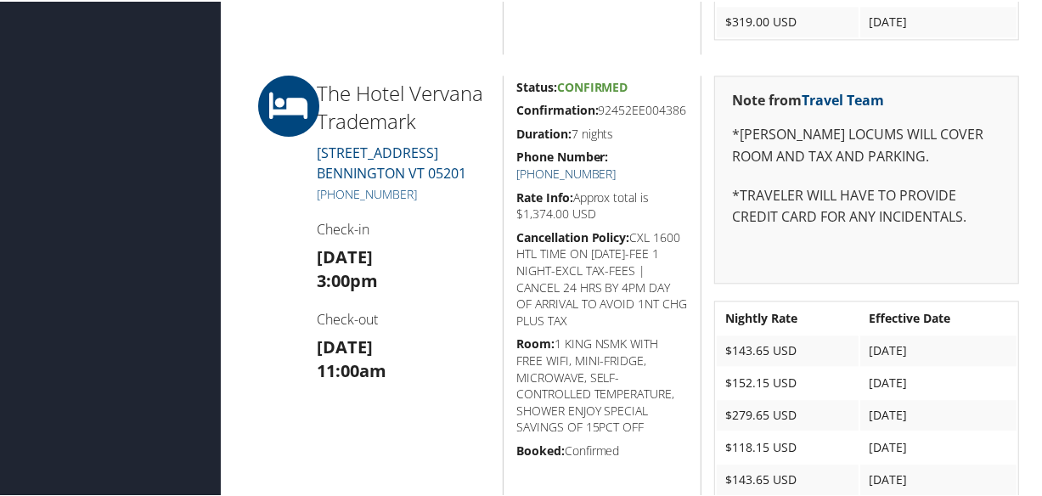
click at [617, 172] on link "+1 (802) 442-8351" at bounding box center [566, 172] width 100 height 16
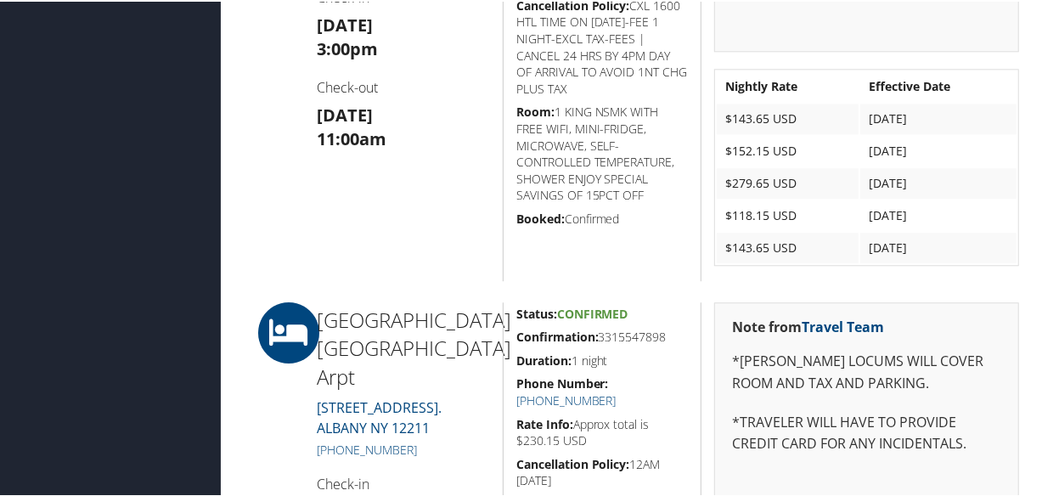
scroll to position [2244, 0]
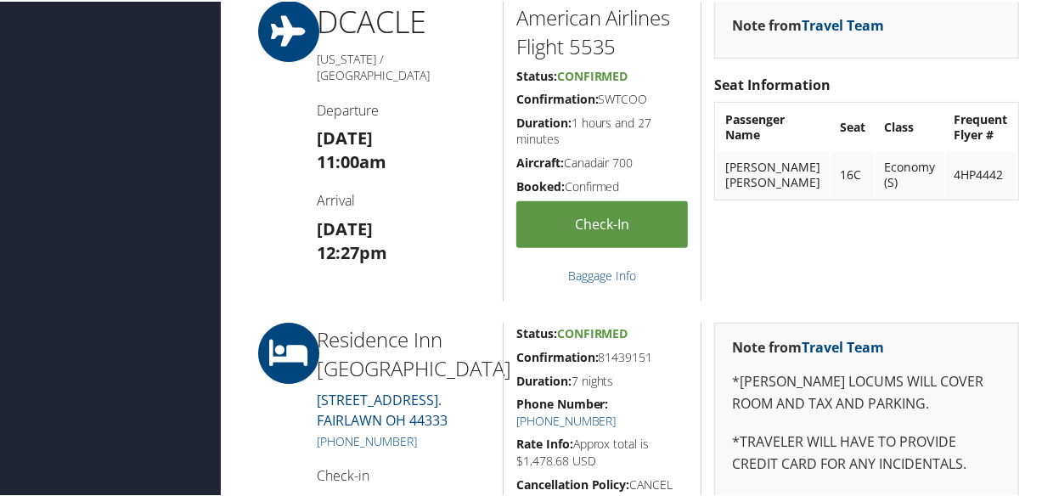
scroll to position [772, 0]
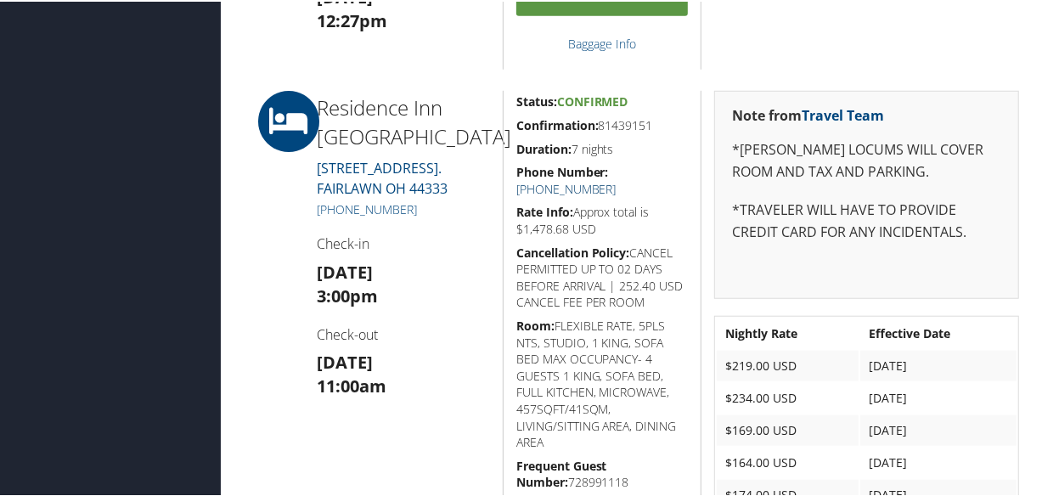
click at [617, 179] on link "[PHONE_NUMBER]" at bounding box center [566, 187] width 100 height 16
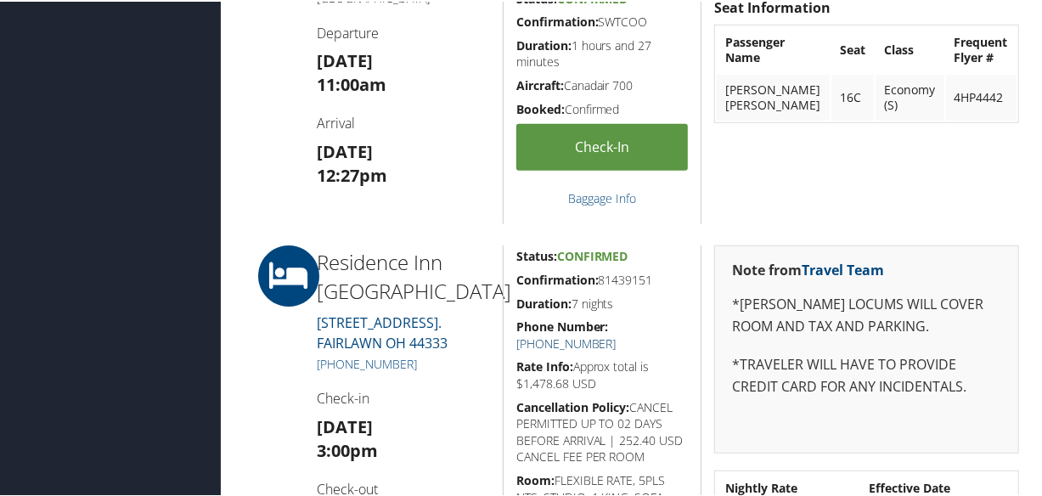
scroll to position [849, 0]
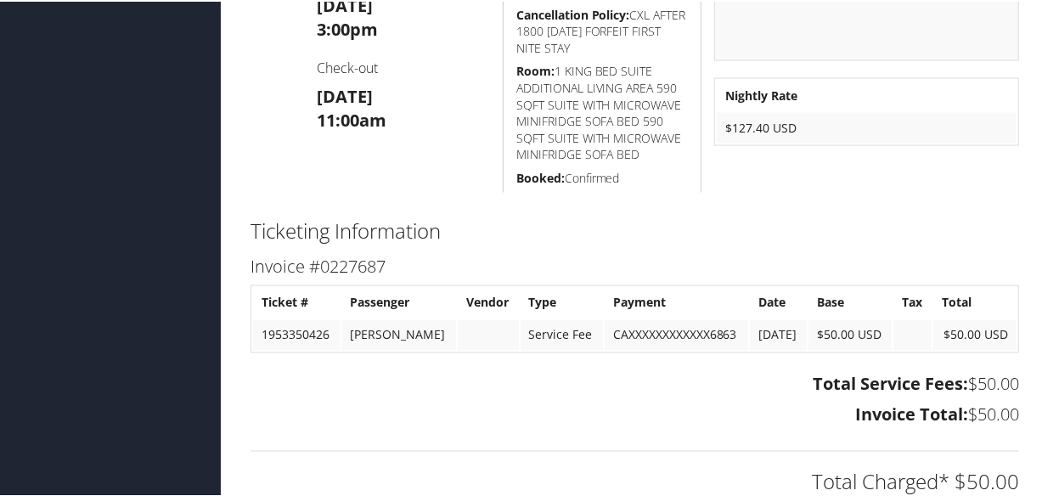
scroll to position [1389, 0]
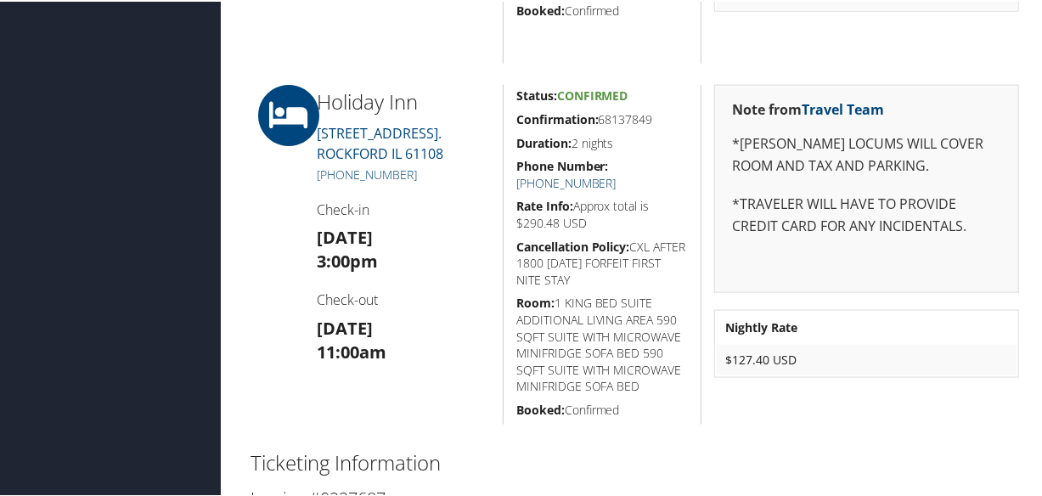
click at [617, 173] on link "[PHONE_NUMBER]" at bounding box center [566, 181] width 100 height 16
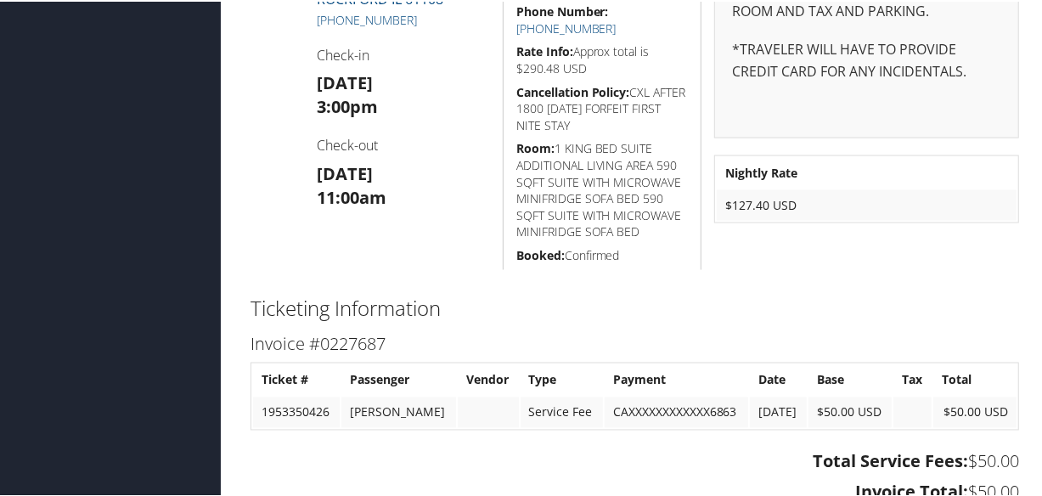
scroll to position [1389, 0]
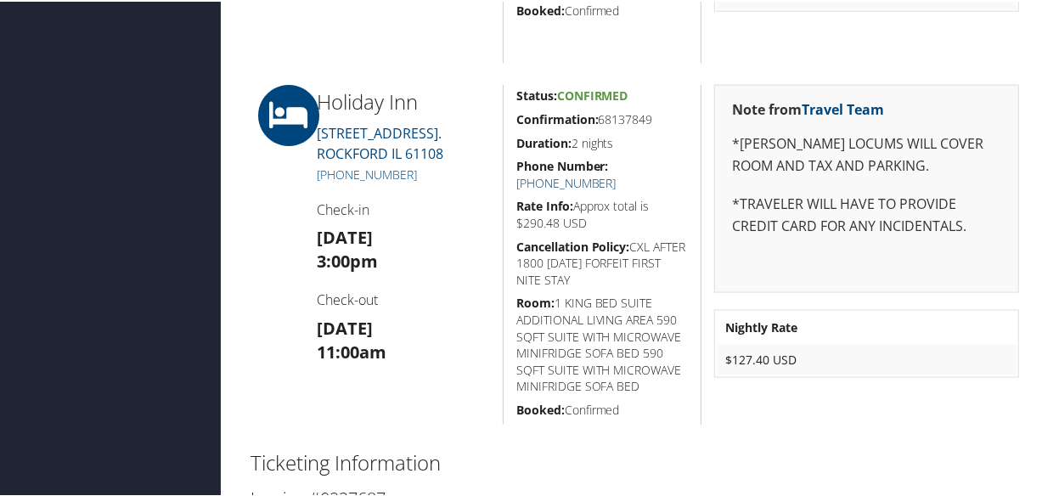
click at [617, 173] on link "+1 (815) 398-2200" at bounding box center [566, 181] width 100 height 16
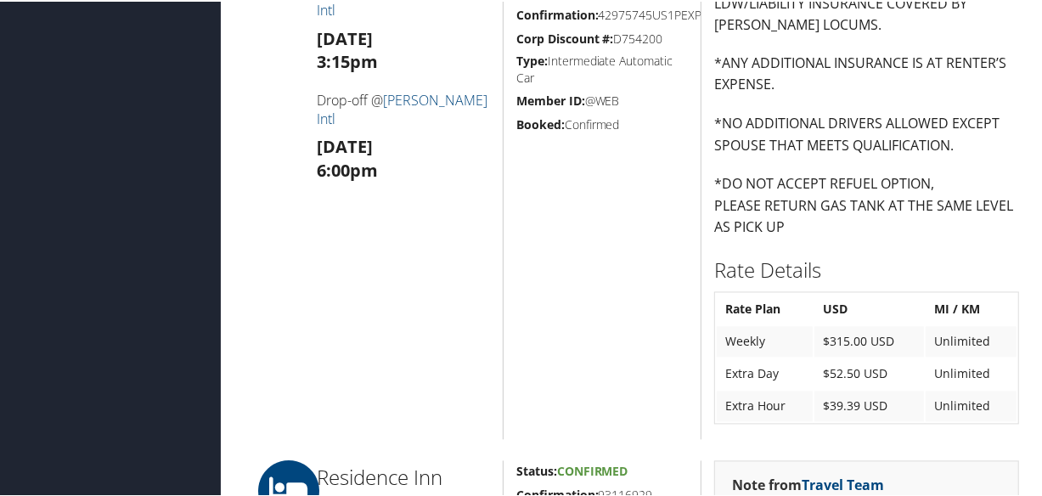
scroll to position [2239, 0]
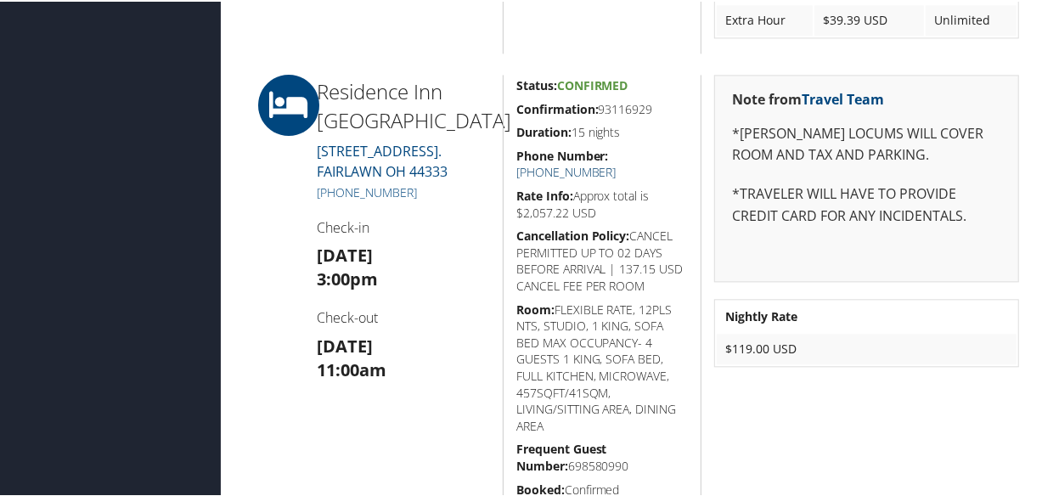
click at [617, 162] on link "+1 (330) 664-7800" at bounding box center [566, 170] width 100 height 16
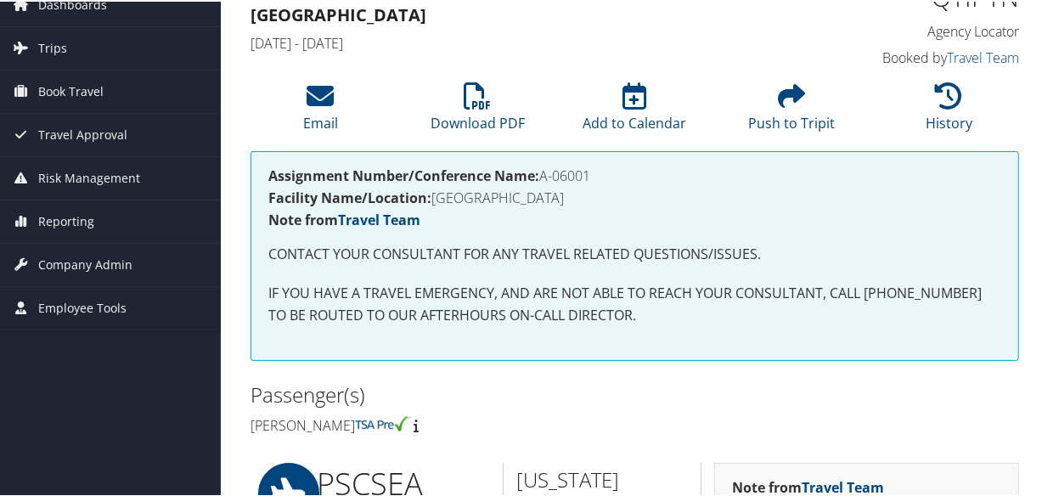
scroll to position [1, 0]
